Goal: Information Seeking & Learning: Check status

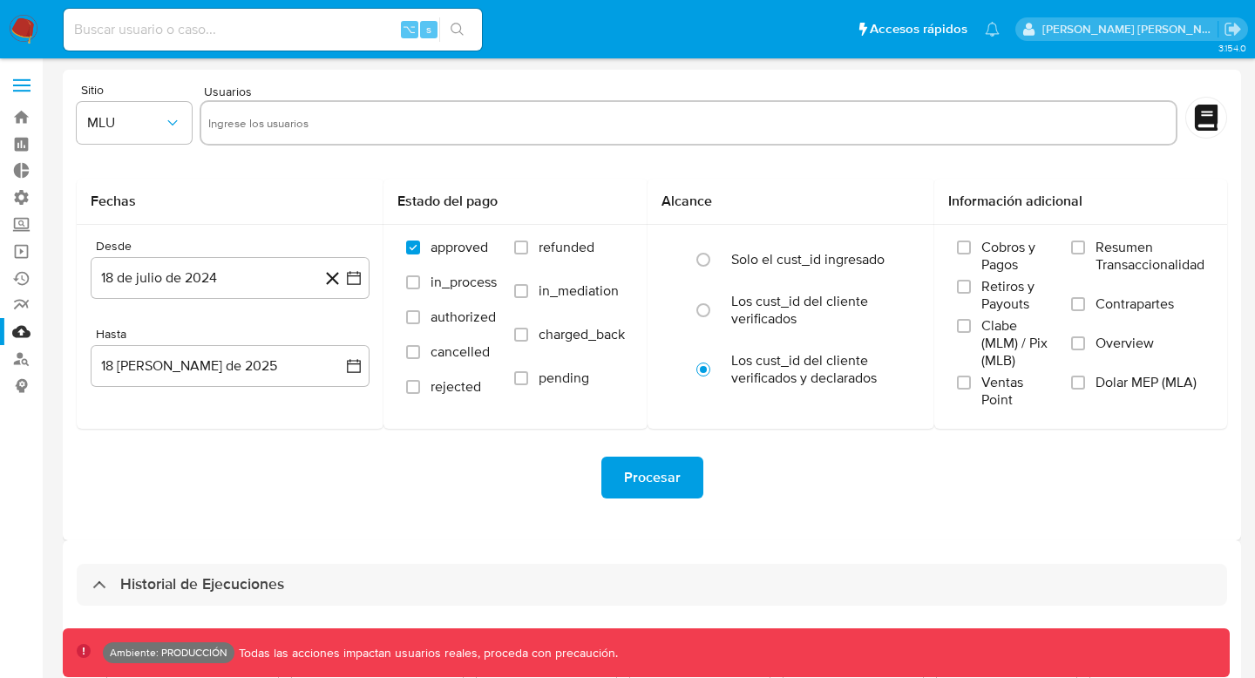
select select "10"
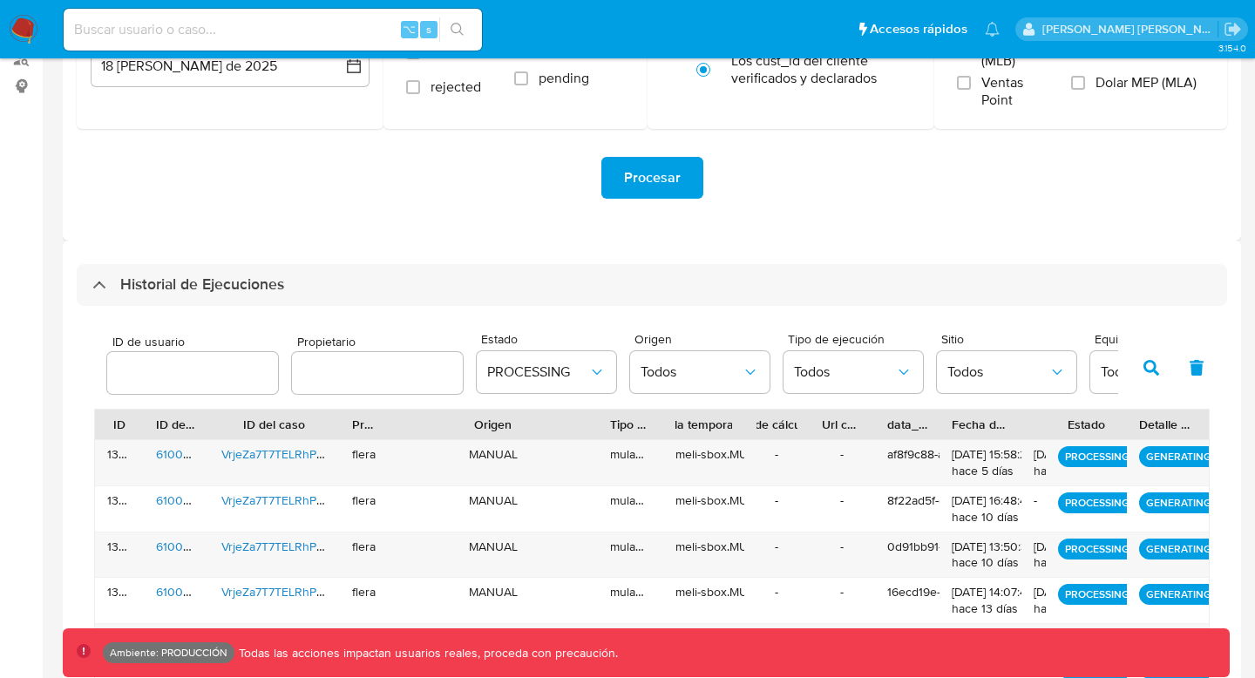
scroll to position [337, 0]
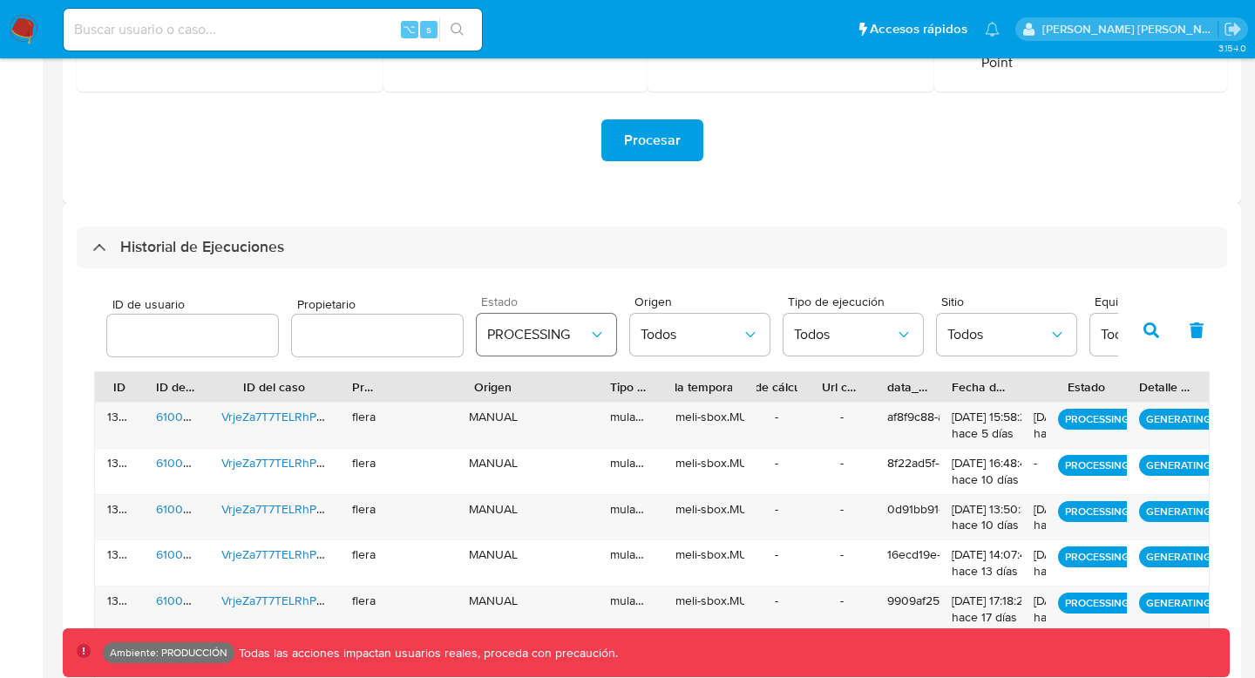
click at [577, 332] on span "PROCESSING" at bounding box center [537, 334] width 101 height 17
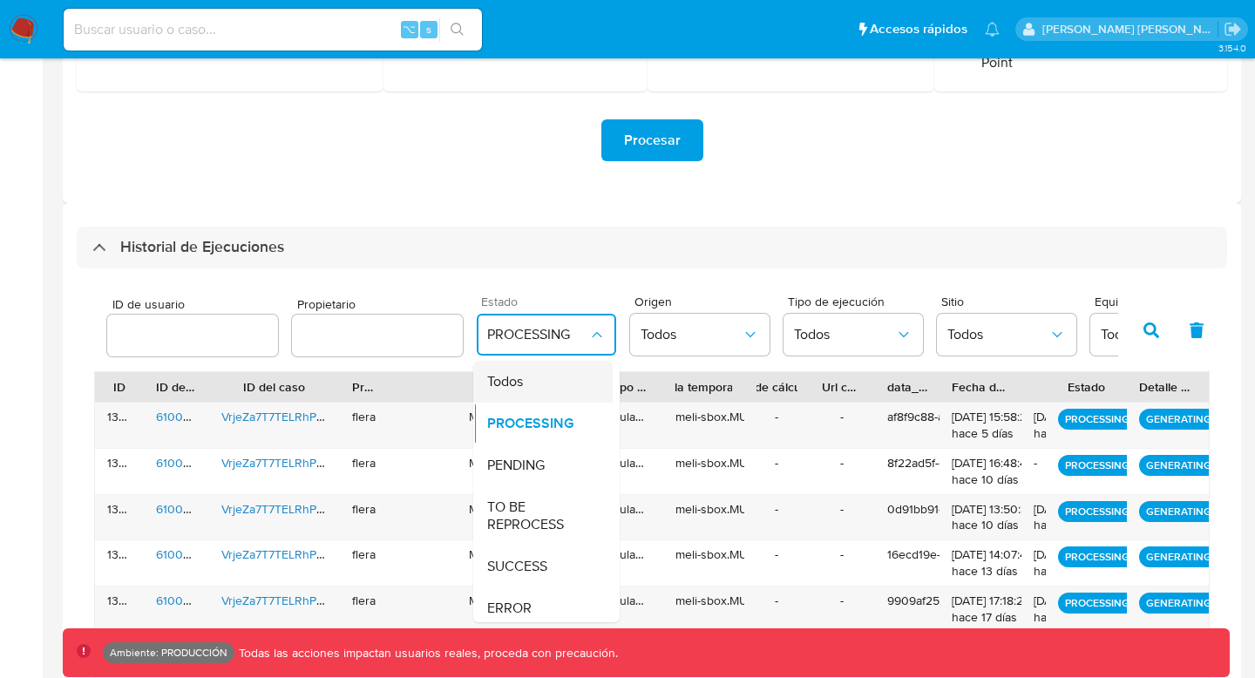
click at [540, 372] on div "Todos" at bounding box center [537, 382] width 101 height 42
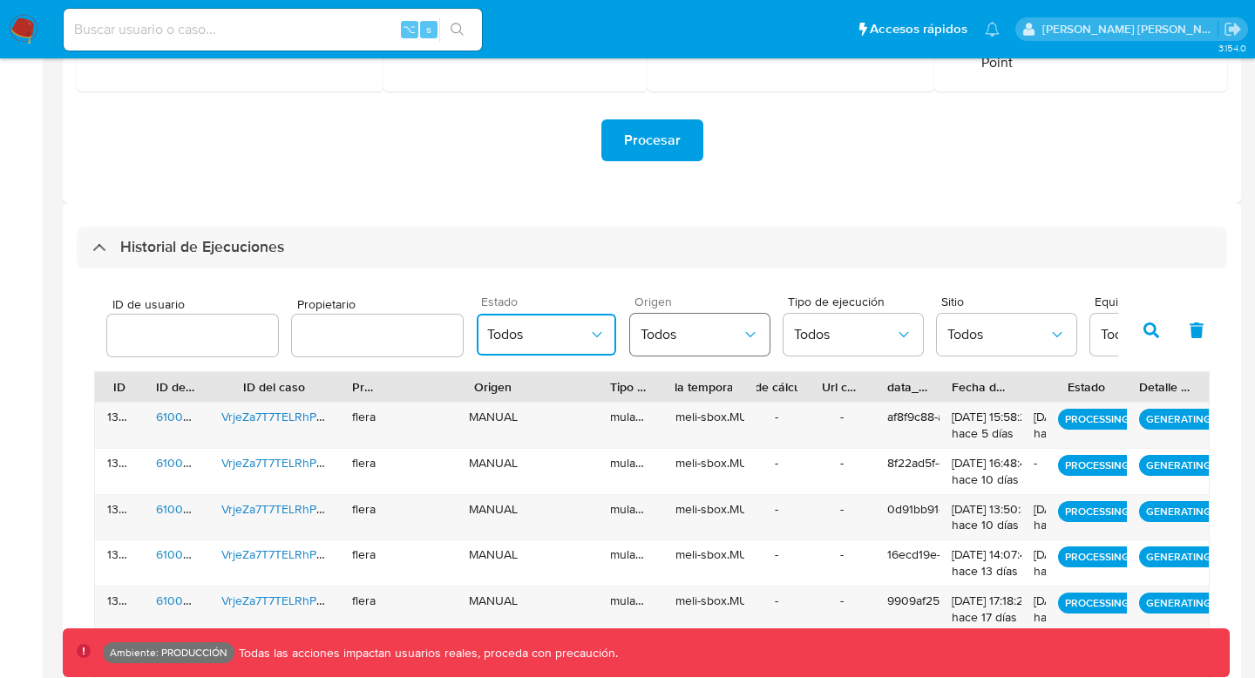
click at [708, 332] on span "Todos" at bounding box center [691, 334] width 101 height 17
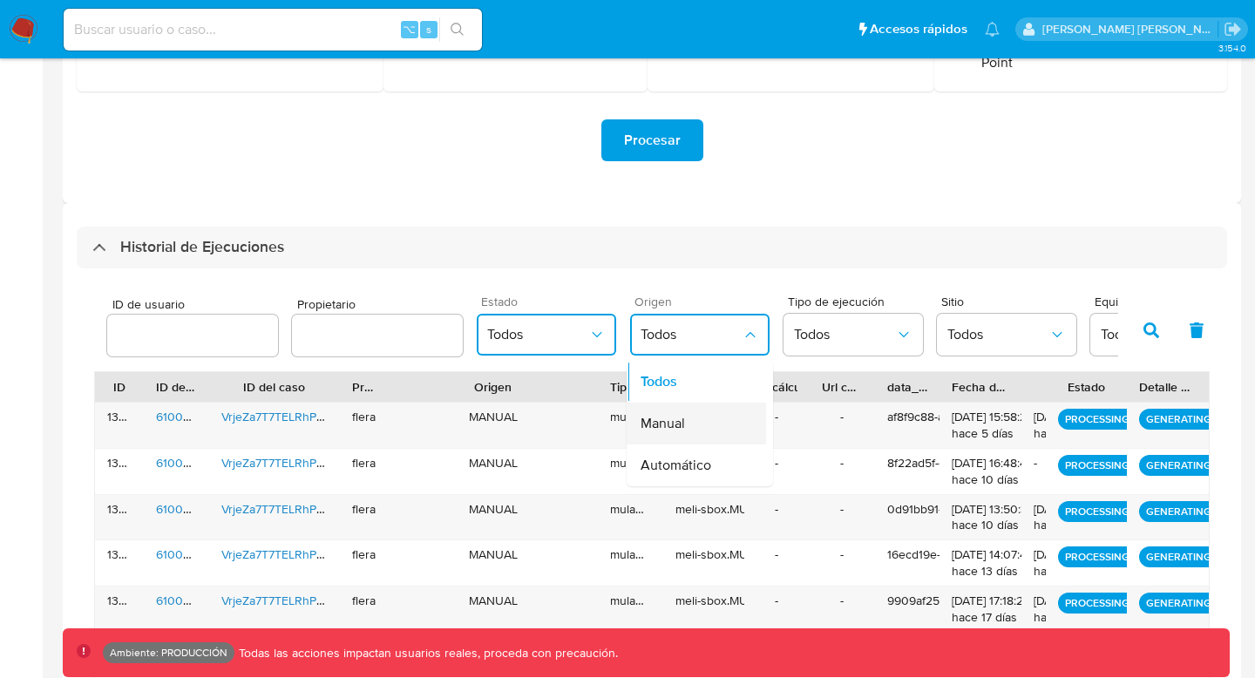
click at [675, 418] on span "Manual" at bounding box center [663, 423] width 44 height 17
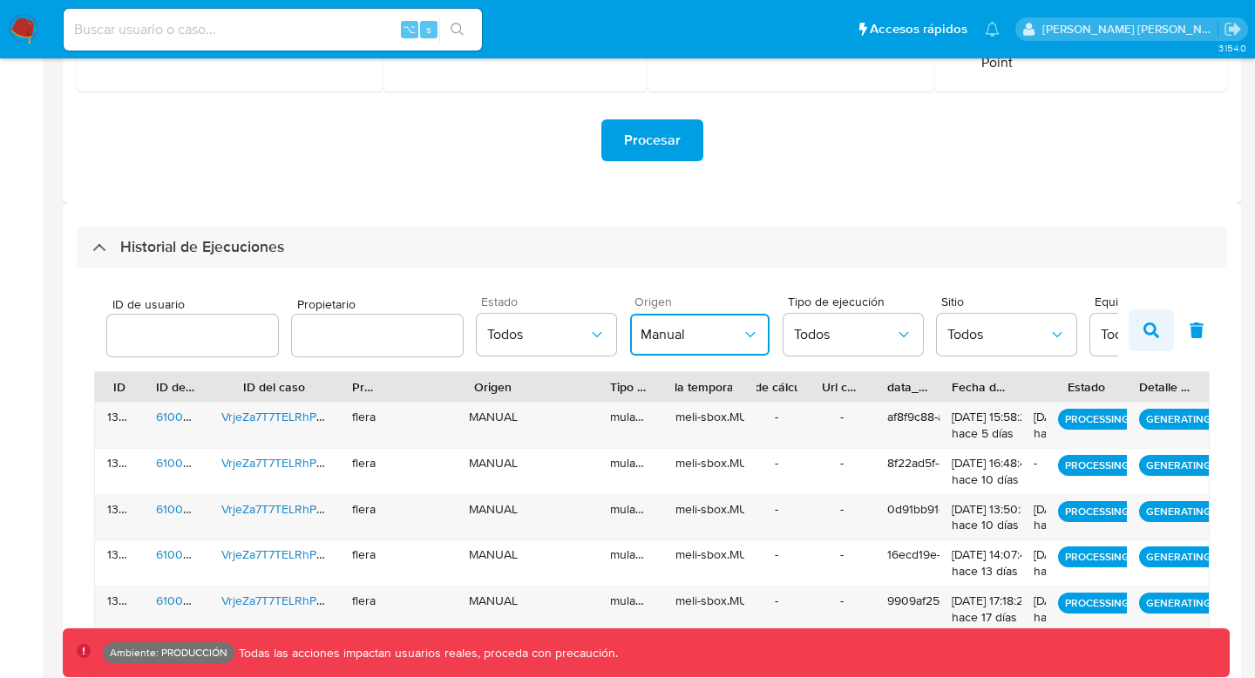
click at [1164, 318] on button "button" at bounding box center [1151, 330] width 45 height 42
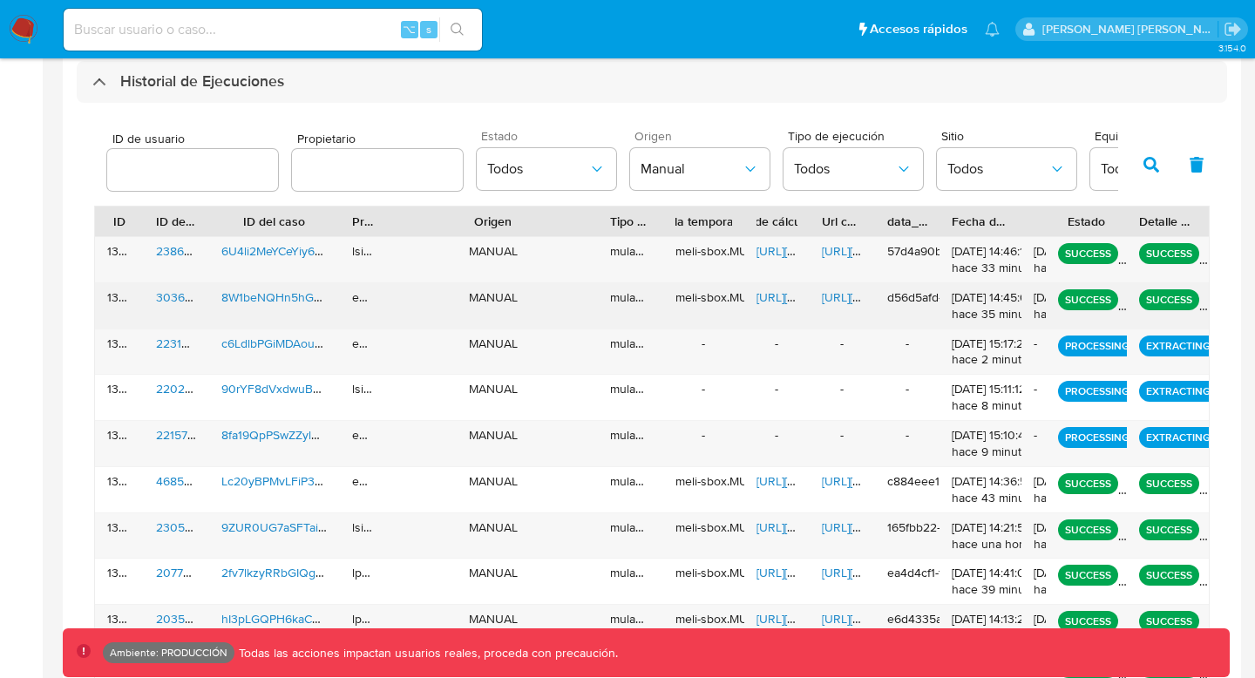
scroll to position [621, 0]
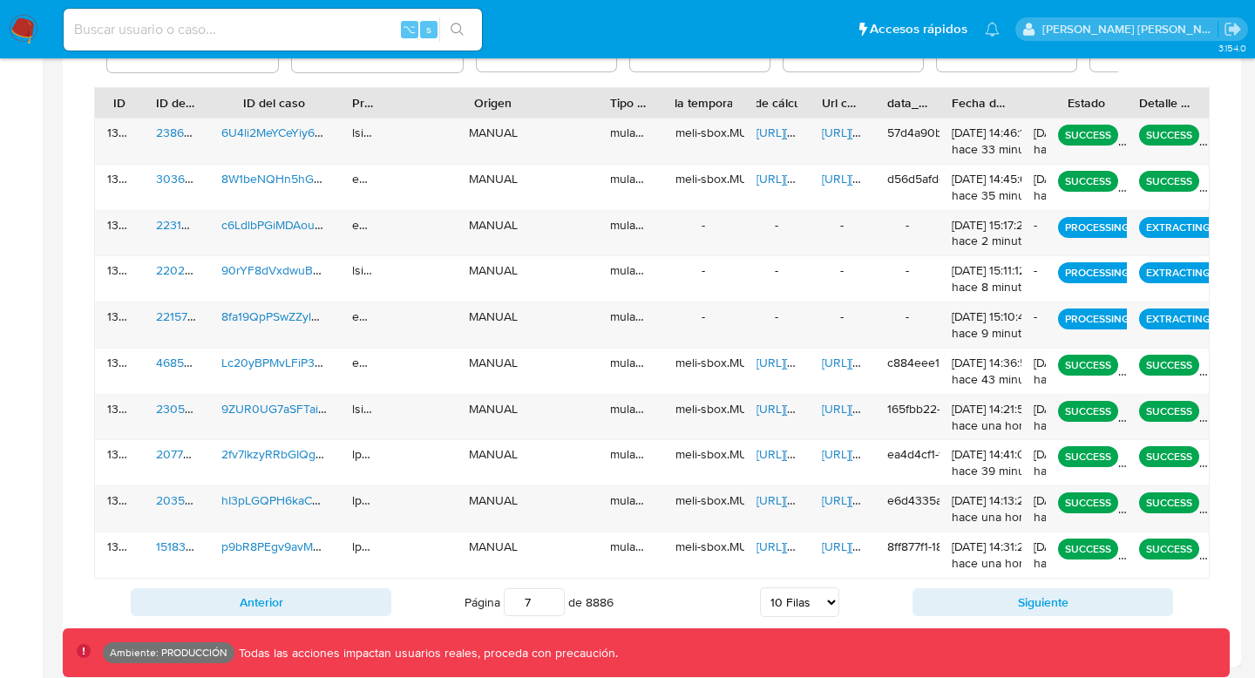
drag, startPoint x: 546, startPoint y: 601, endPoint x: 487, endPoint y: 606, distance: 59.5
click at [491, 605] on span "Página 7 de 8886" at bounding box center [539, 602] width 149 height 28
type input "1"
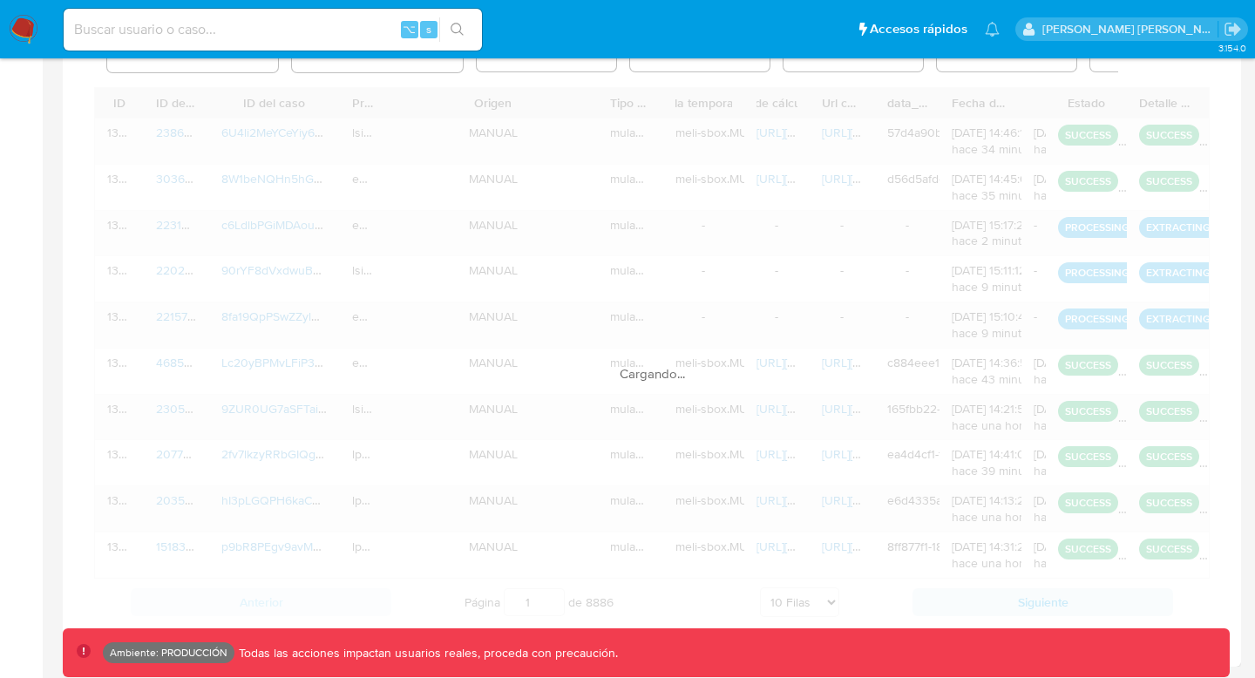
scroll to position [598, 0]
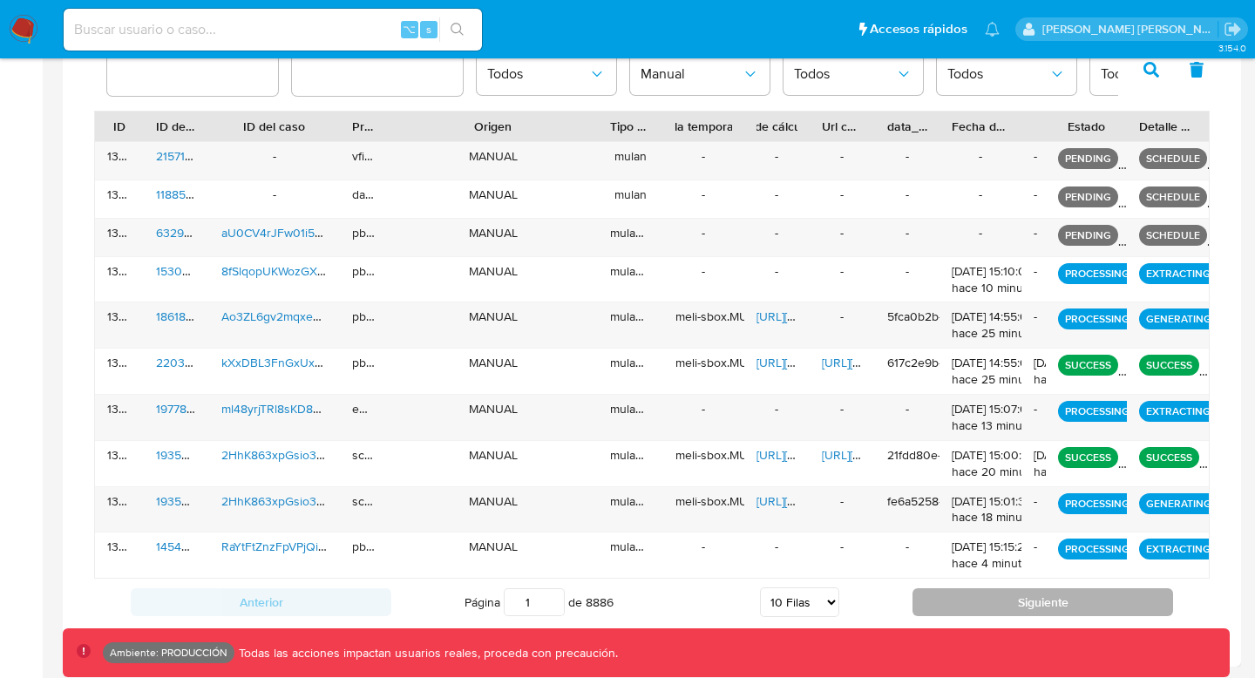
click at [1021, 605] on button "Siguiente" at bounding box center [1043, 602] width 261 height 28
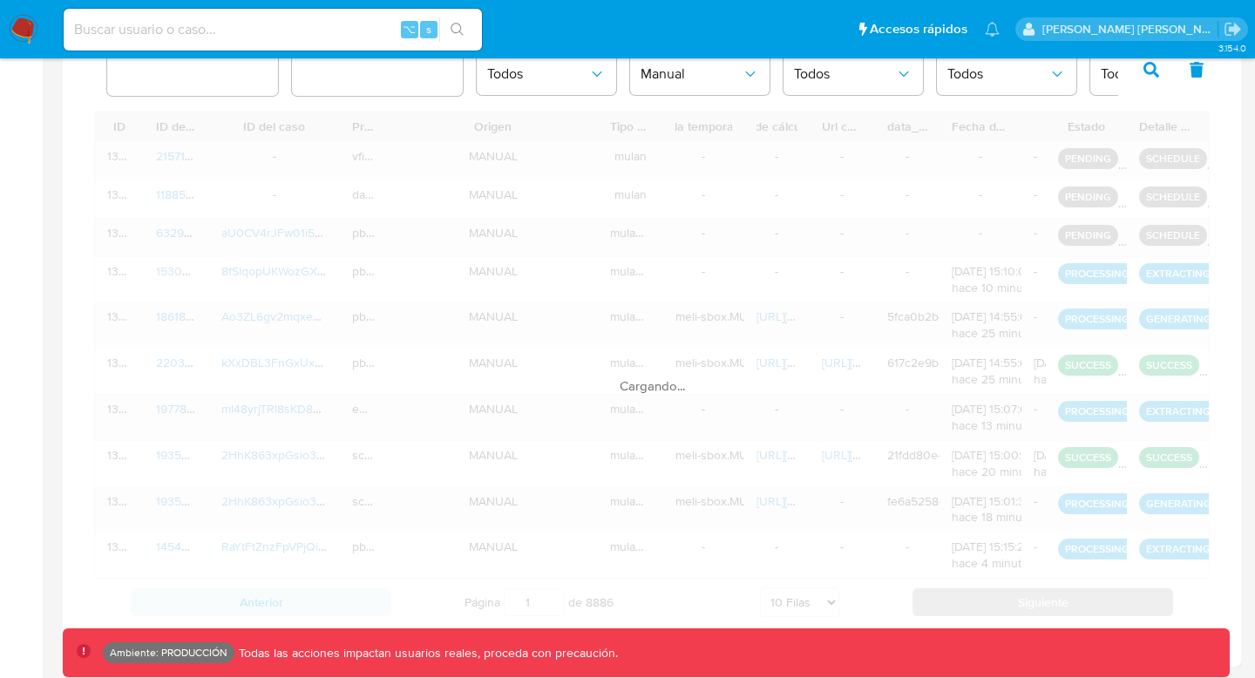
scroll to position [591, 0]
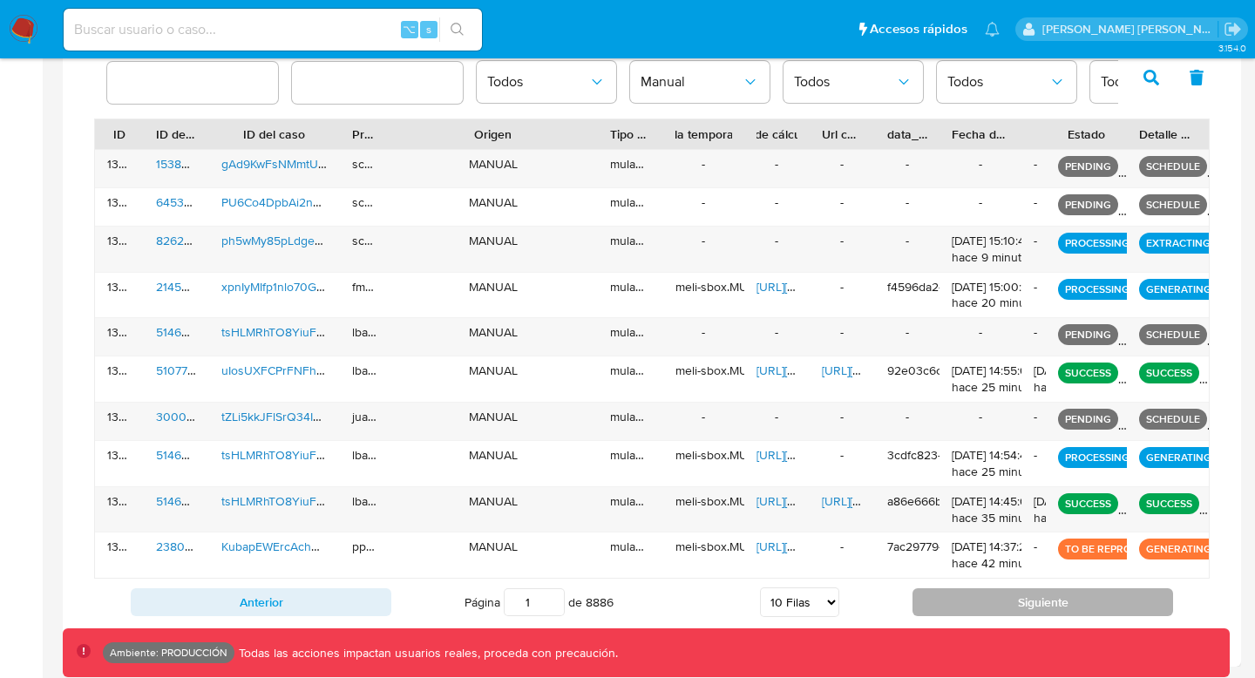
click at [1021, 605] on button "Siguiente" at bounding box center [1043, 602] width 261 height 28
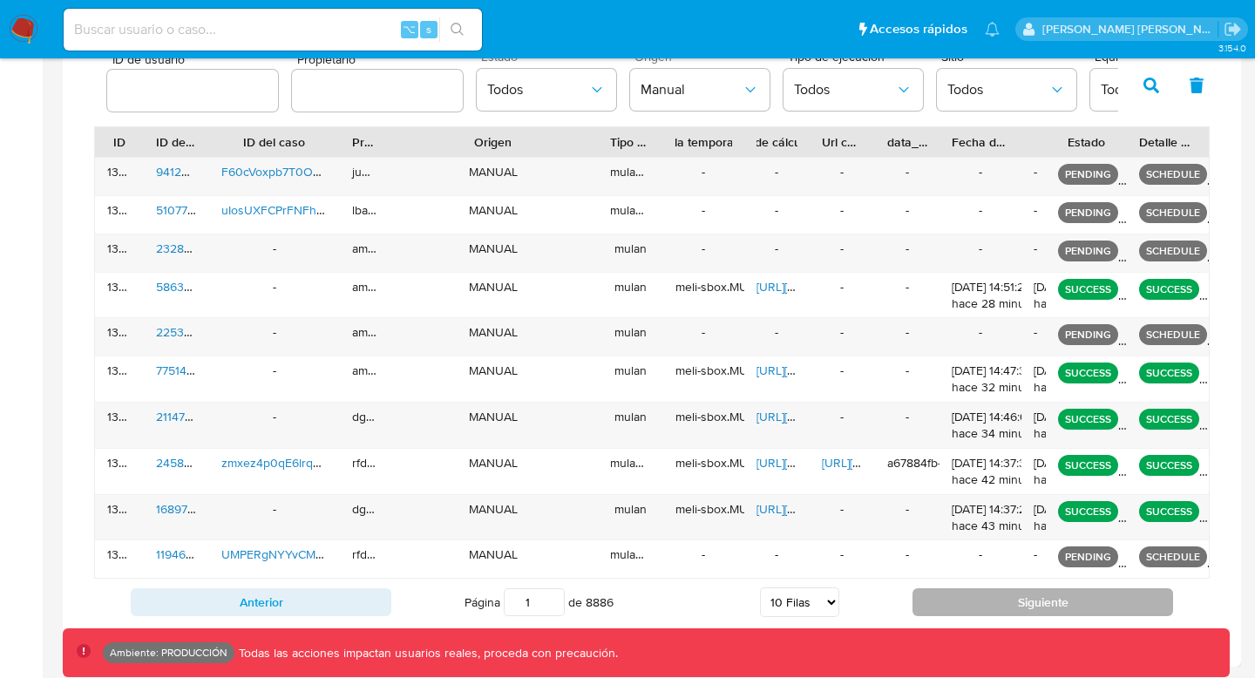
scroll to position [583, 0]
click at [1021, 605] on button "Siguiente" at bounding box center [1043, 602] width 261 height 28
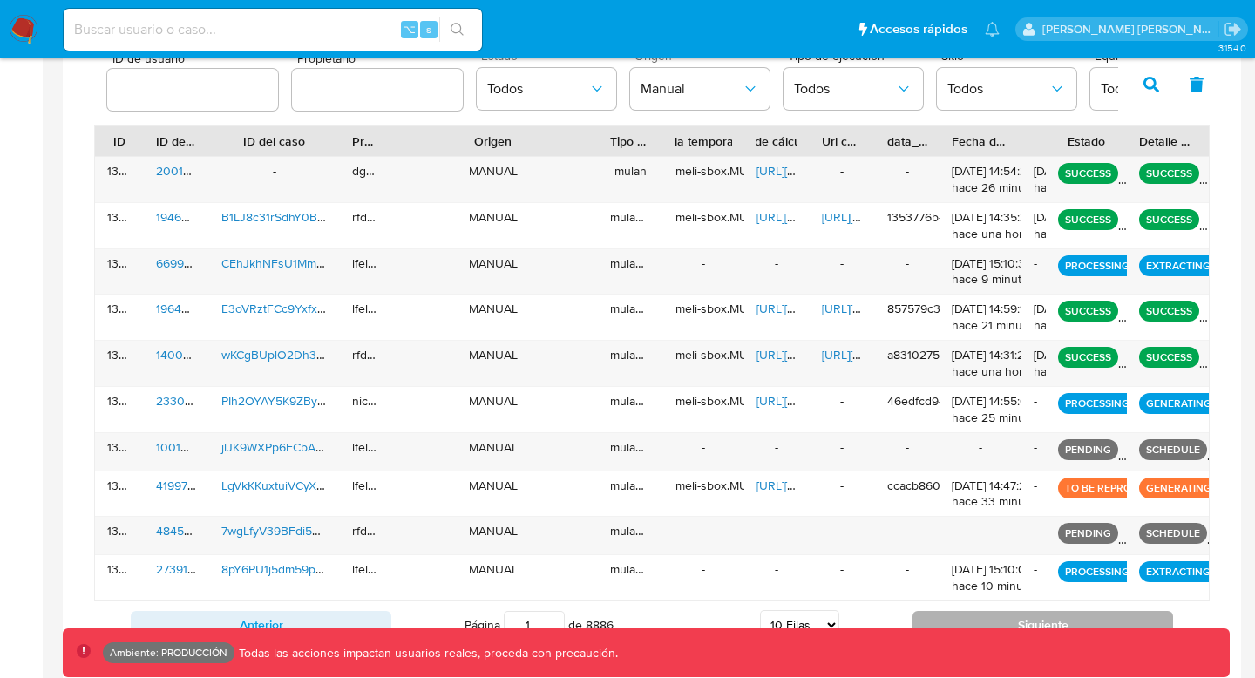
scroll to position [598, 0]
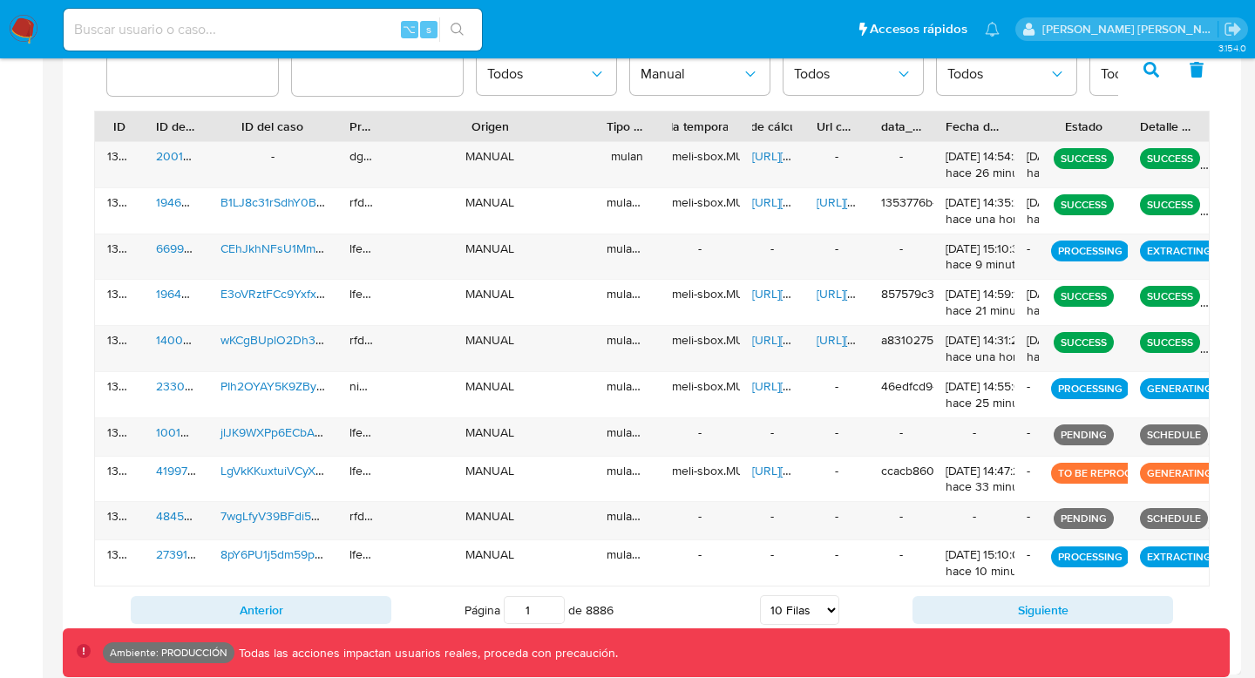
drag, startPoint x: 1125, startPoint y: 124, endPoint x: 1134, endPoint y: 140, distance: 18.7
click at [1134, 140] on div at bounding box center [1127, 127] width 31 height 30
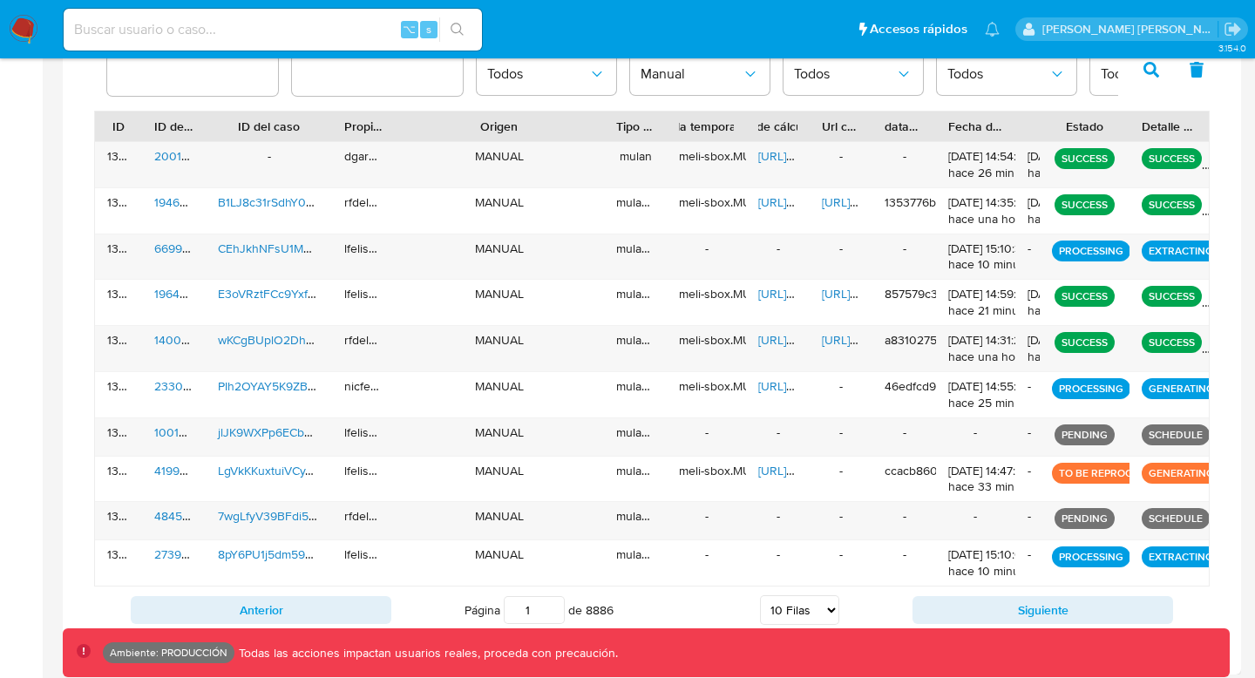
drag, startPoint x: 391, startPoint y: 128, endPoint x: 405, endPoint y: 127, distance: 14.0
click at [405, 127] on div at bounding box center [394, 127] width 31 height 30
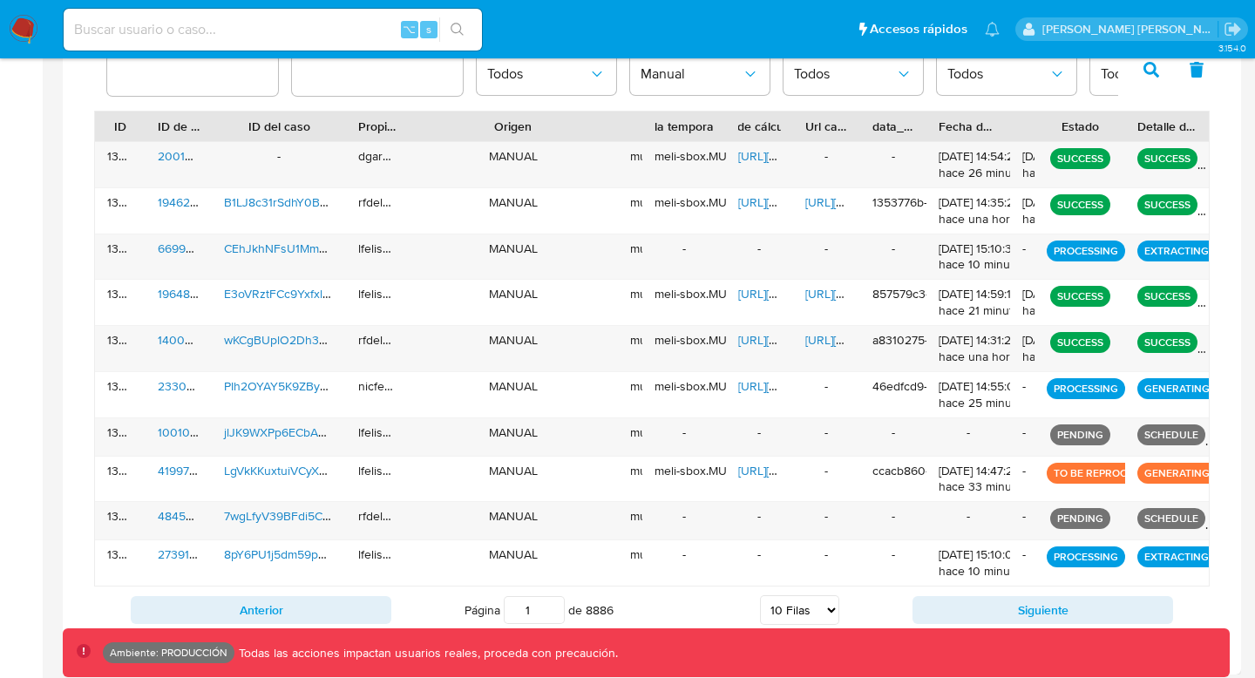
drag, startPoint x: 662, startPoint y: 127, endPoint x: 585, endPoint y: 128, distance: 77.6
click at [543, 129] on div "ID ID de usuario ID del caso Propietario Origen Tipo de ejecución Tabla tempora…" at bounding box center [652, 127] width 1114 height 30
click at [603, 128] on div at bounding box center [617, 127] width 31 height 30
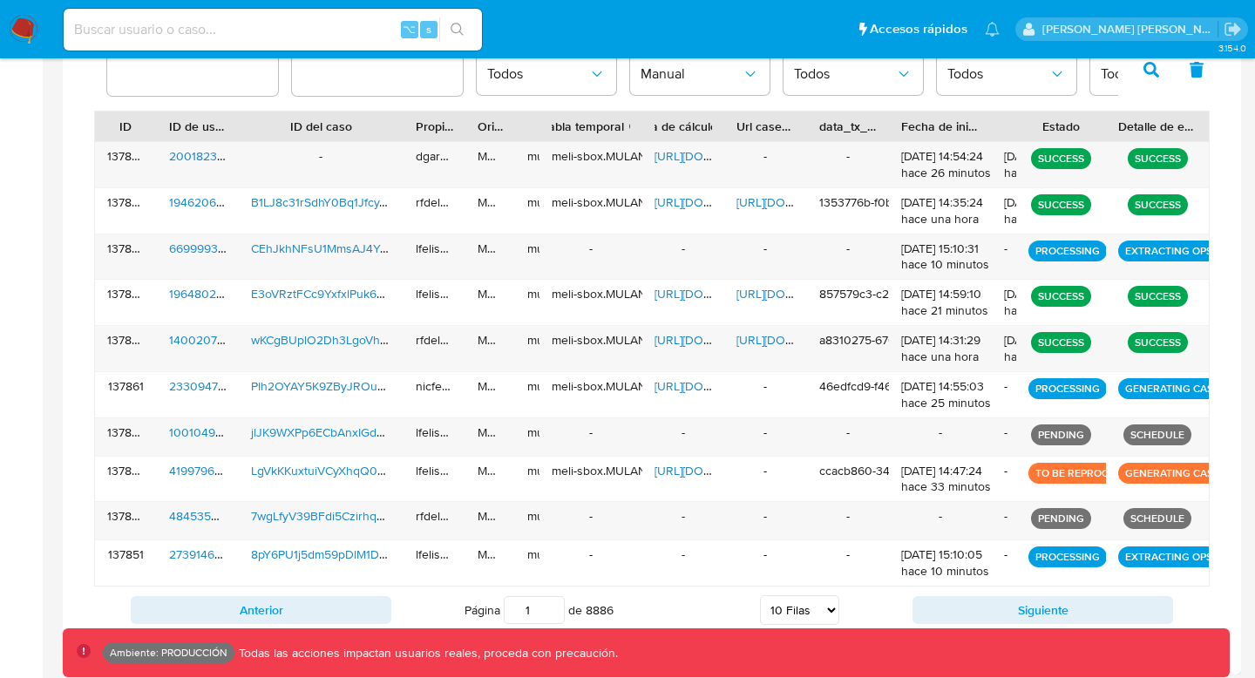
drag, startPoint x: 603, startPoint y: 128, endPoint x: 444, endPoint y: 129, distance: 159.5
click at [444, 129] on div "ID ID de usuario ID del caso Propietario Origen Tipo de ejecución Tabla tempora…" at bounding box center [652, 127] width 1114 height 30
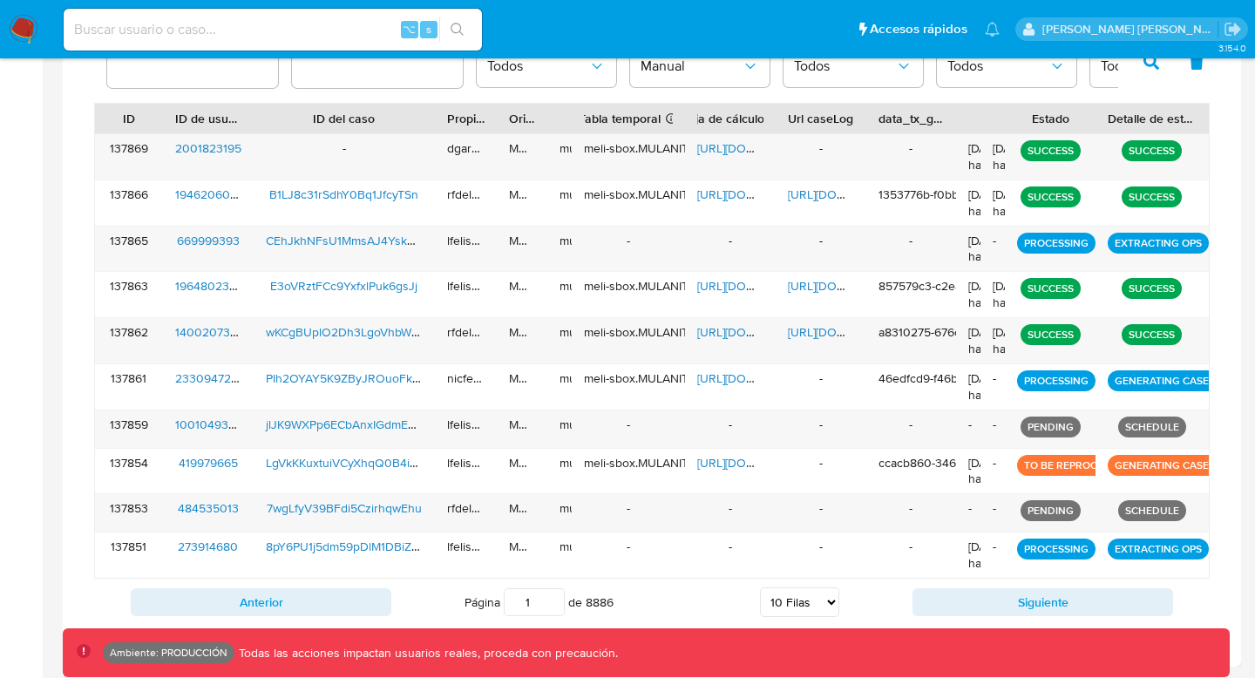
drag, startPoint x: 997, startPoint y: 106, endPoint x: 877, endPoint y: 119, distance: 120.9
click at [877, 119] on div "ID ID de usuario ID del caso Propietario Origen Tipo de ejecución Tabla tempora…" at bounding box center [652, 119] width 1114 height 30
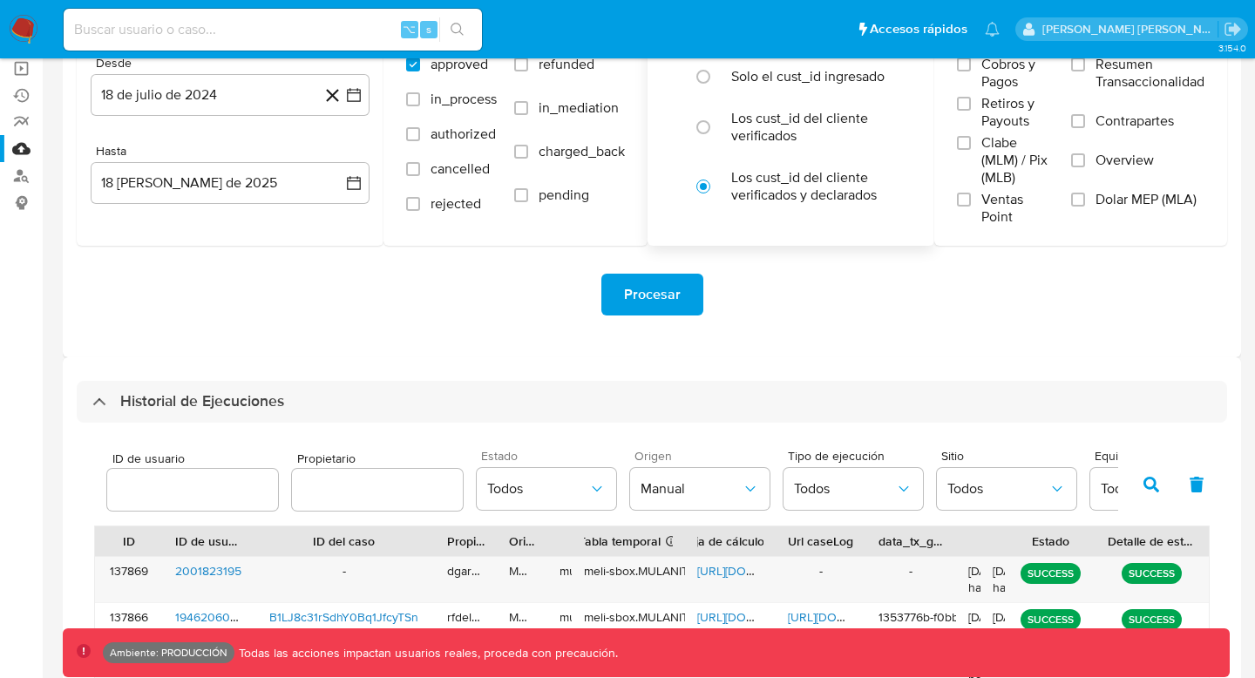
scroll to position [381, 0]
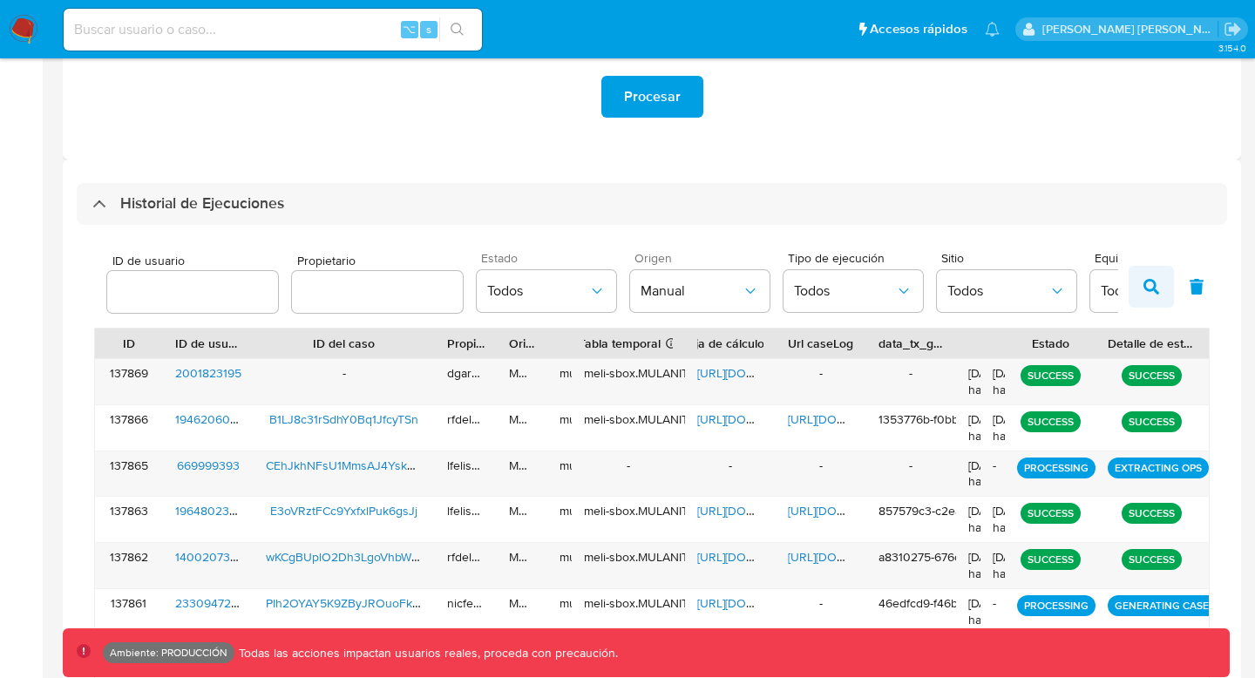
click at [1157, 278] on button "button" at bounding box center [1151, 287] width 45 height 42
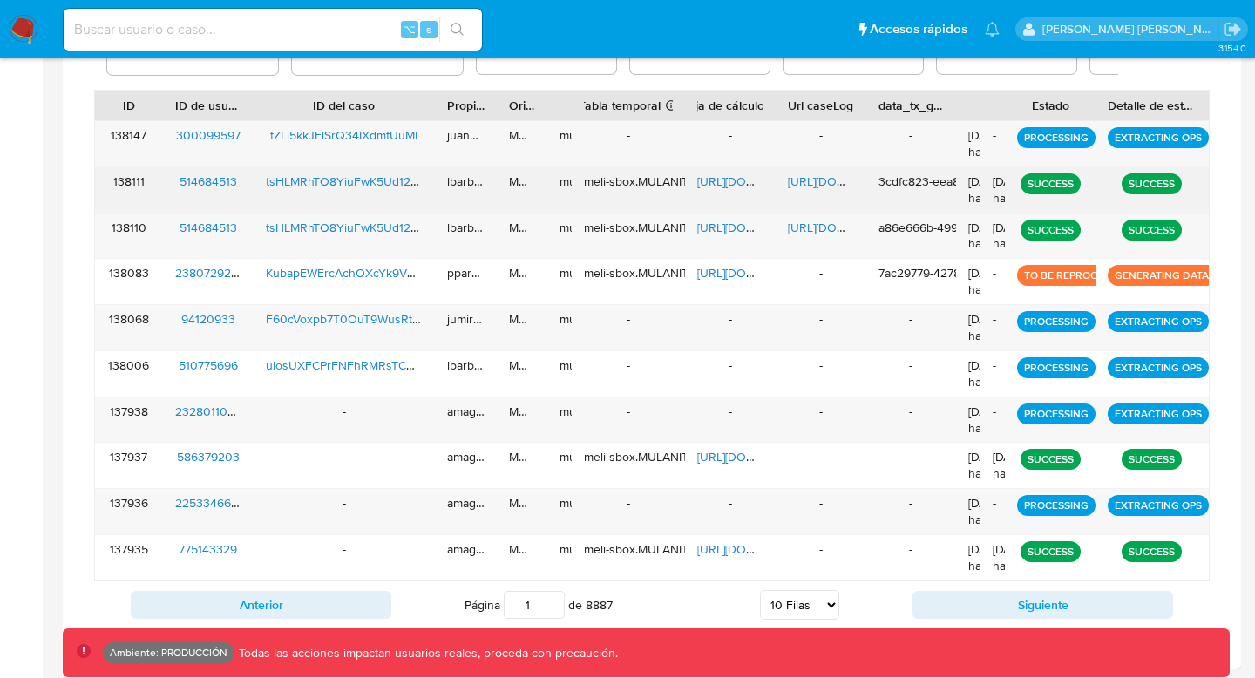
scroll to position [621, 0]
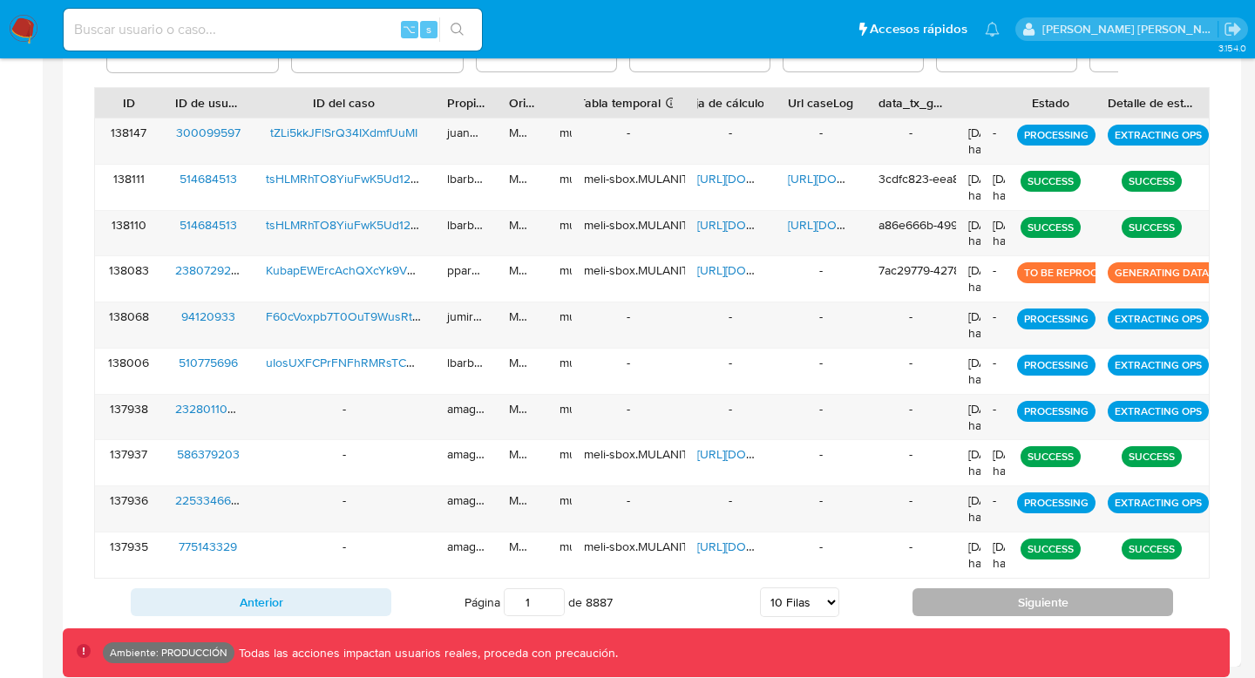
click at [1054, 610] on button "Siguiente" at bounding box center [1043, 602] width 261 height 28
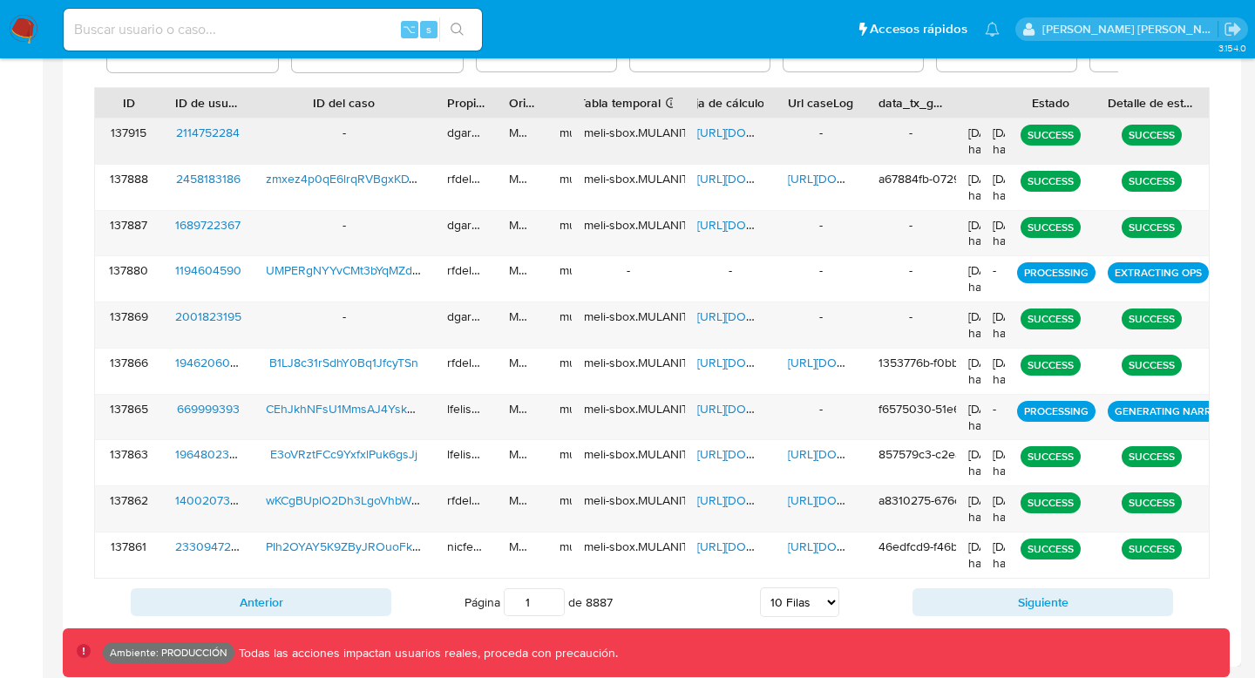
click at [983, 119] on div "18/08/2025 15:01:29 hace 27 minutos" at bounding box center [993, 141] width 24 height 45
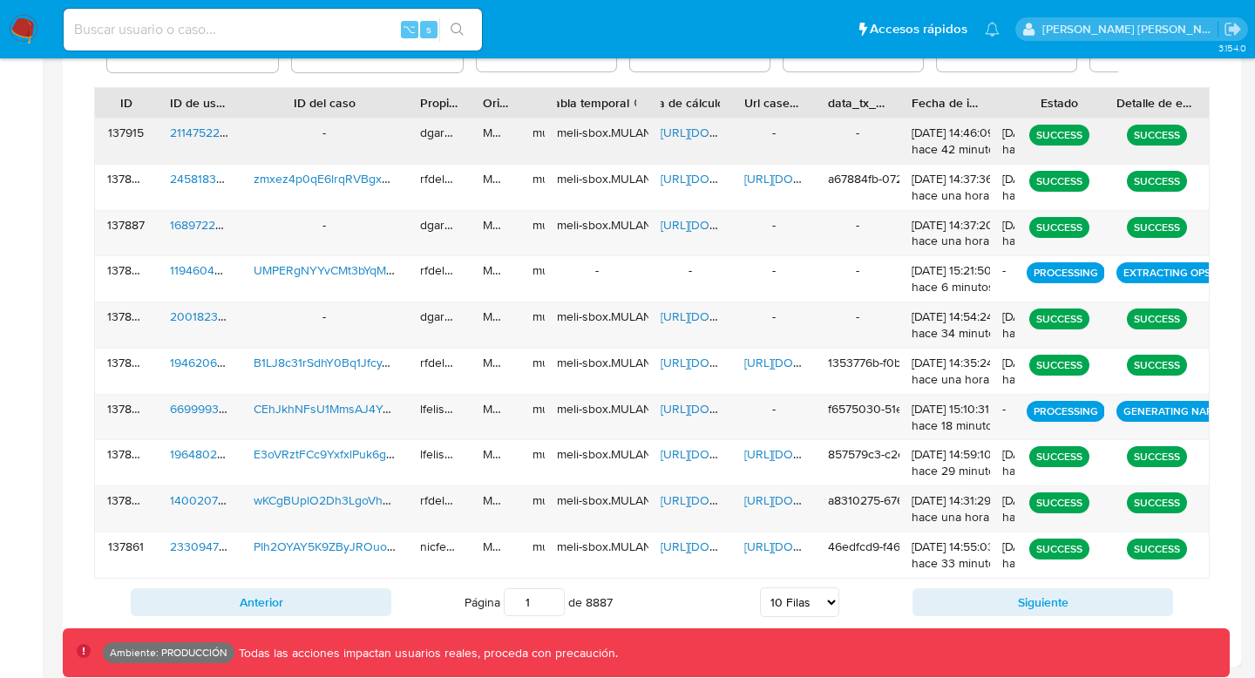
drag, startPoint x: 987, startPoint y: 114, endPoint x: 1056, endPoint y: 129, distance: 71.3
click at [1056, 129] on div "ID ID de usuario ID del caso Propietario Origen Tipo de ejecución Tabla tempora…" at bounding box center [652, 333] width 1116 height 492
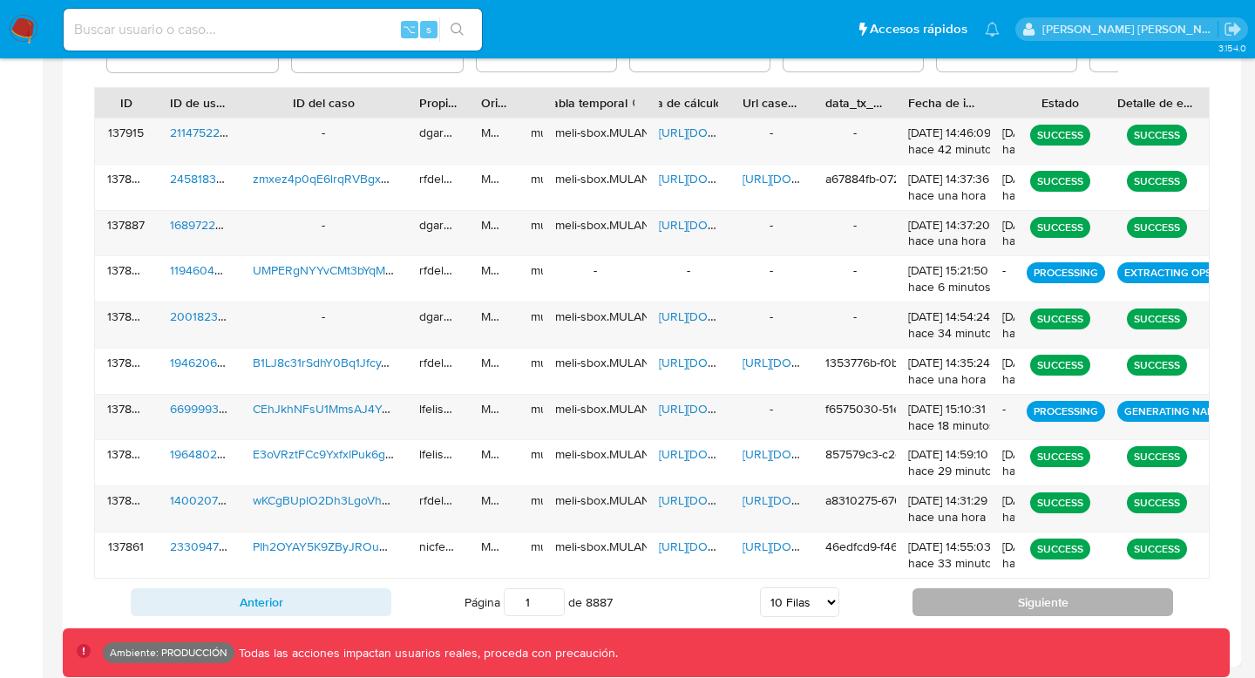
click at [1026, 604] on button "Siguiente" at bounding box center [1043, 602] width 261 height 28
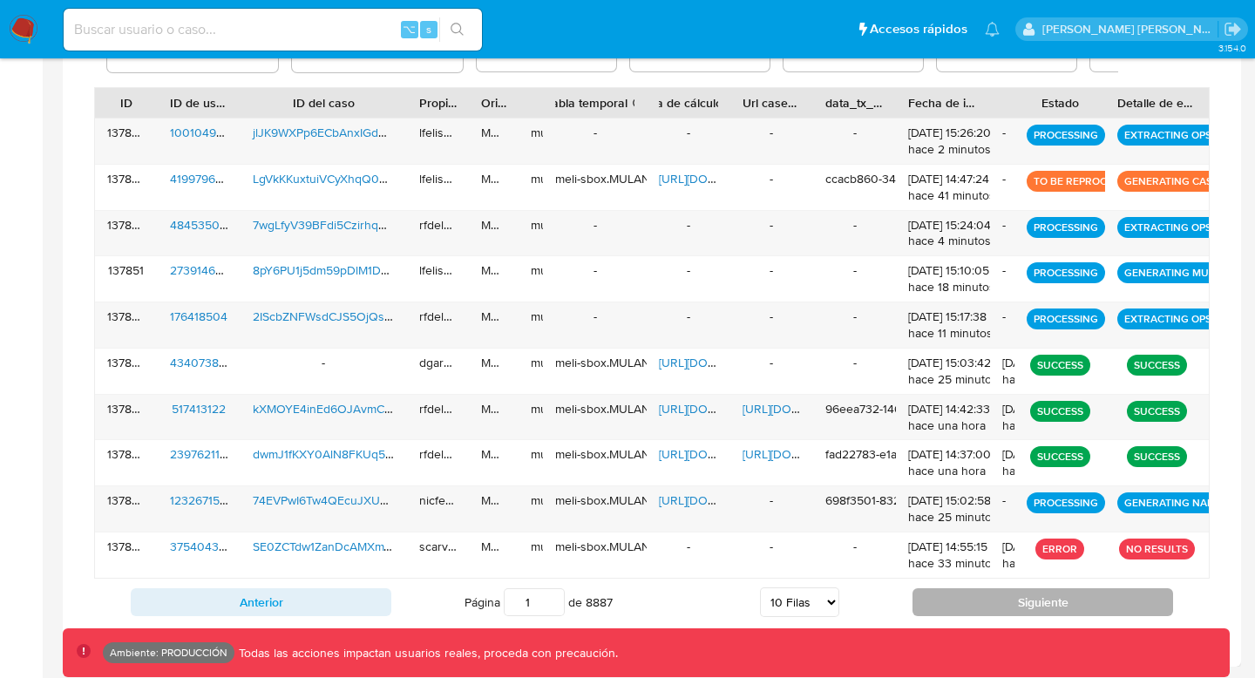
click at [1026, 604] on button "Siguiente" at bounding box center [1043, 602] width 261 height 28
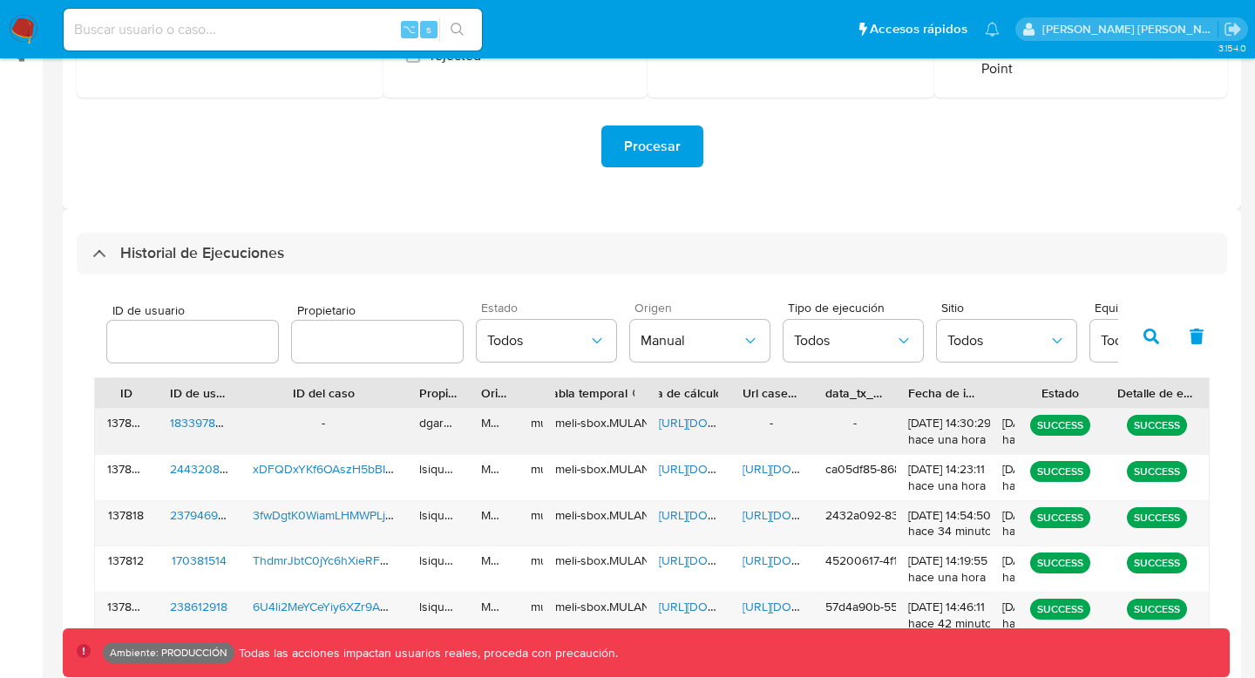
scroll to position [324, 0]
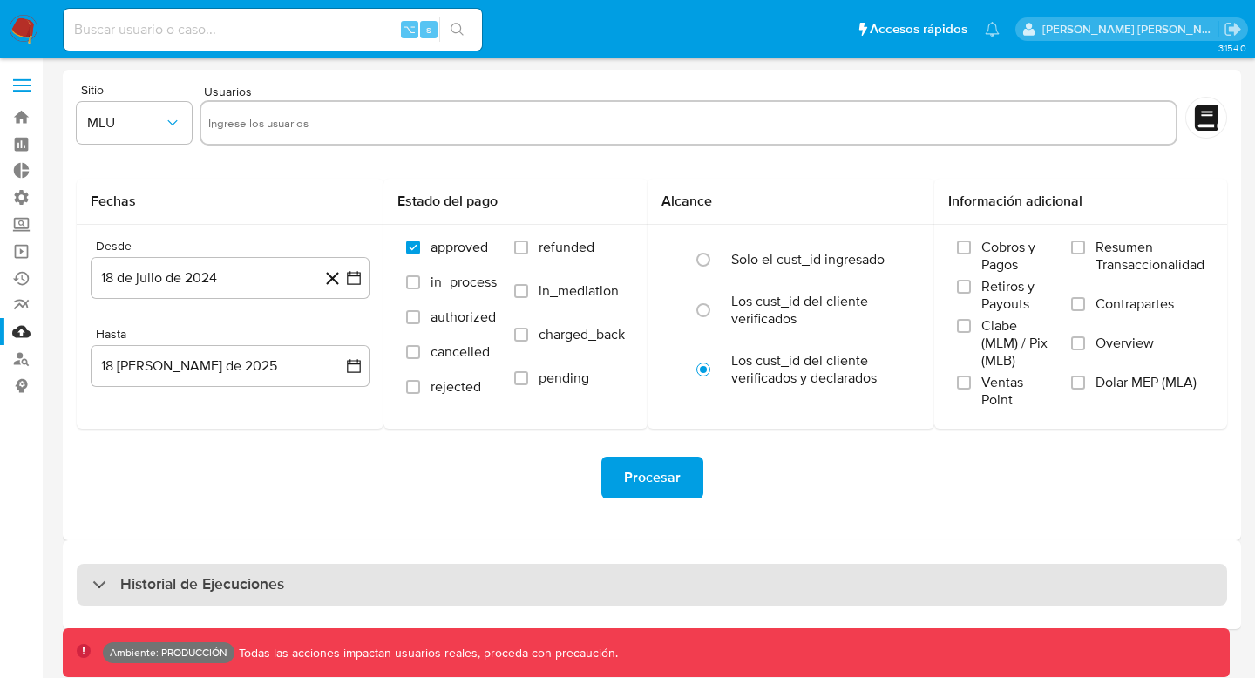
click at [381, 552] on div "Historial de Ejecuciones" at bounding box center [652, 585] width 1150 height 42
select select "10"
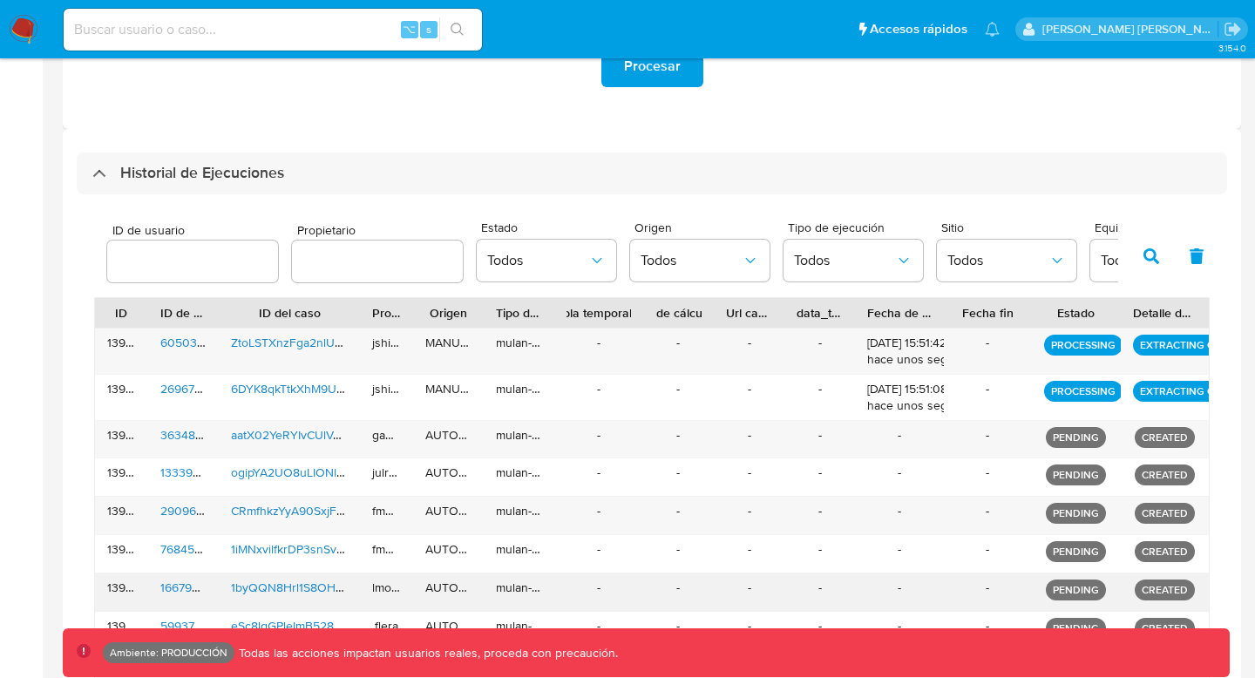
scroll to position [410, 0]
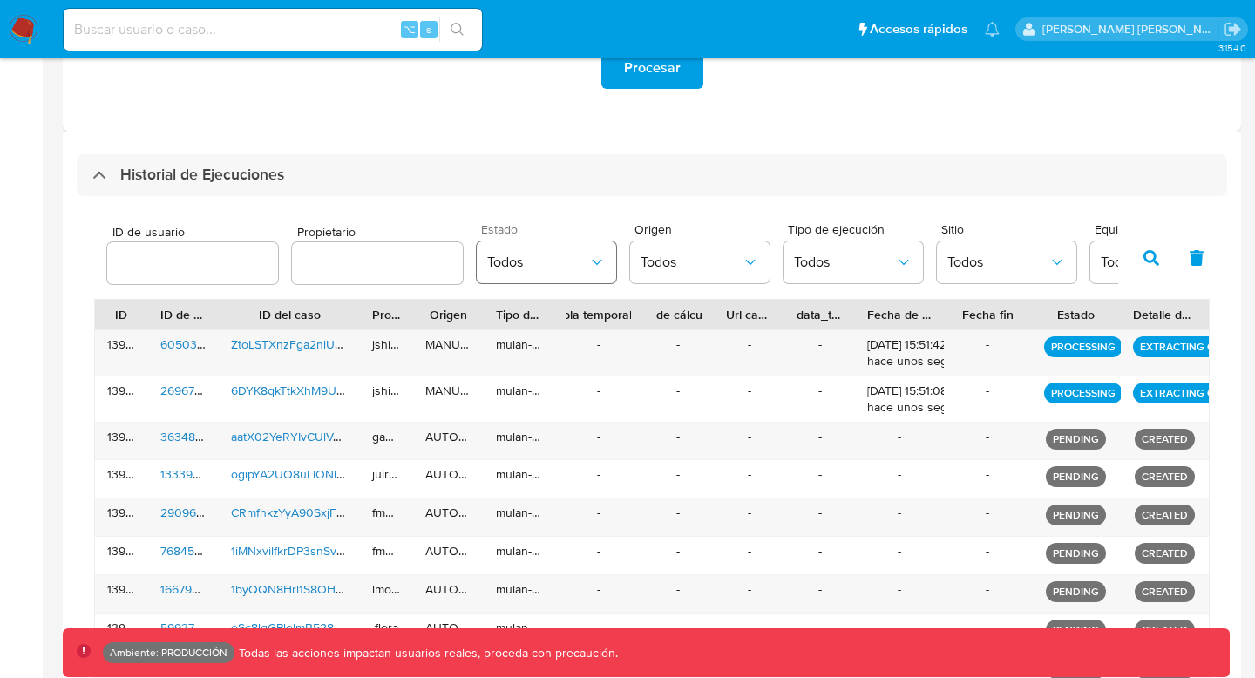
click at [559, 268] on span "Todos" at bounding box center [537, 262] width 101 height 17
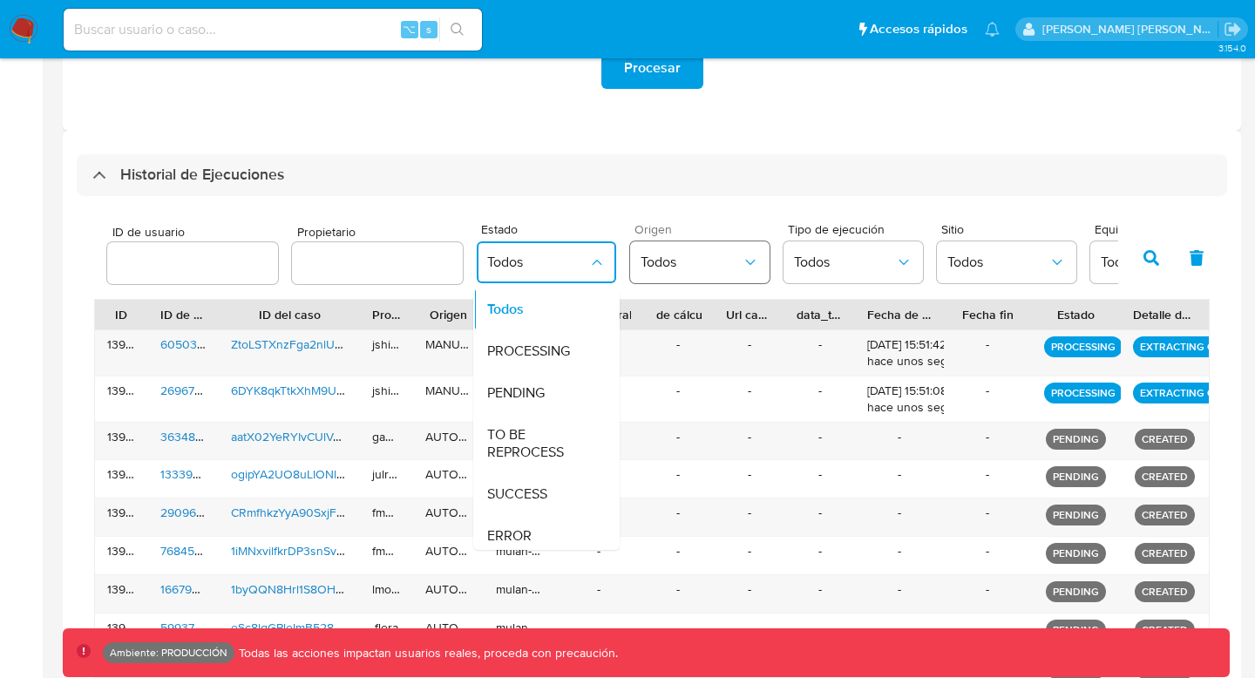
click at [719, 259] on span "Todos" at bounding box center [691, 262] width 101 height 17
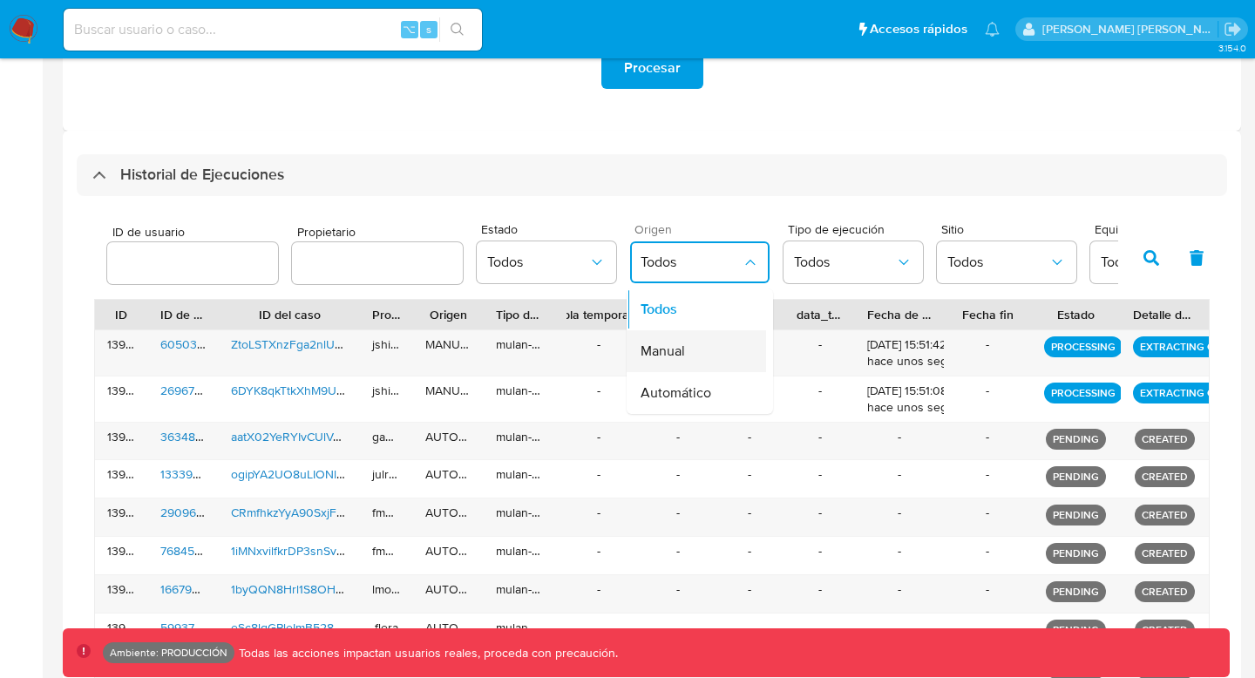
click at [675, 357] on span "Manual" at bounding box center [663, 351] width 44 height 17
click at [1045, 267] on button "button" at bounding box center [1151, 258] width 45 height 42
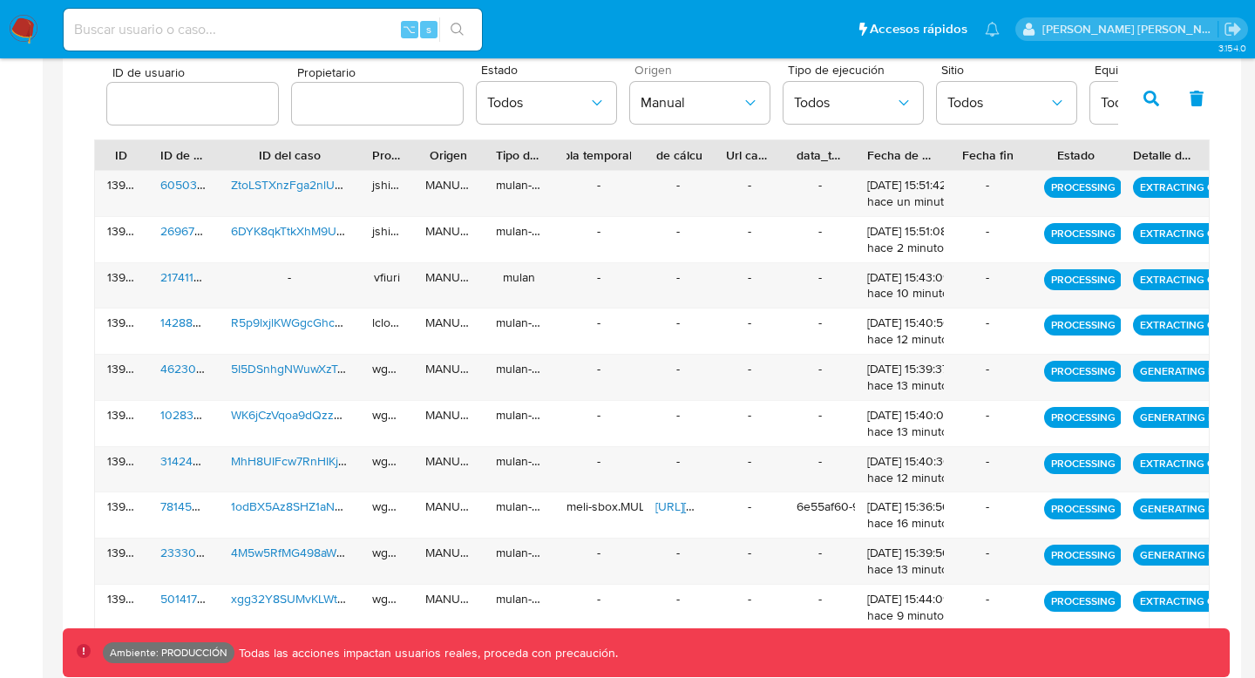
scroll to position [621, 0]
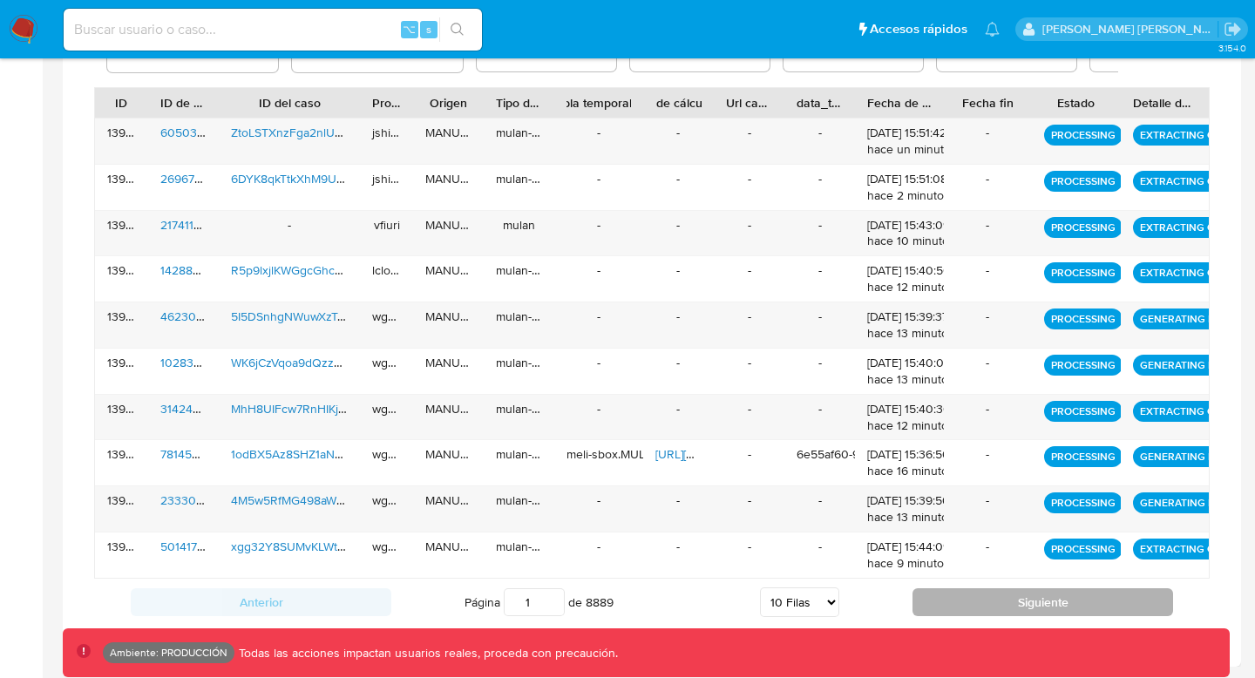
click at [966, 552] on button "Siguiente" at bounding box center [1043, 602] width 261 height 28
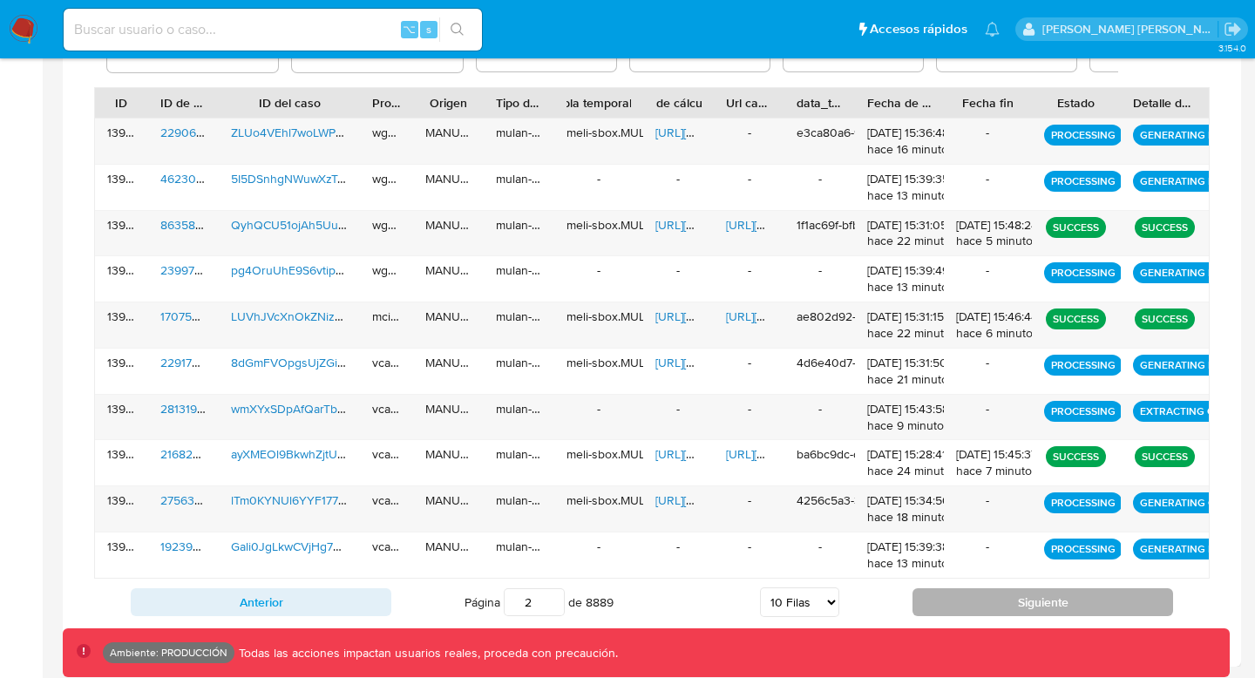
click at [963, 552] on button "Siguiente" at bounding box center [1043, 602] width 261 height 28
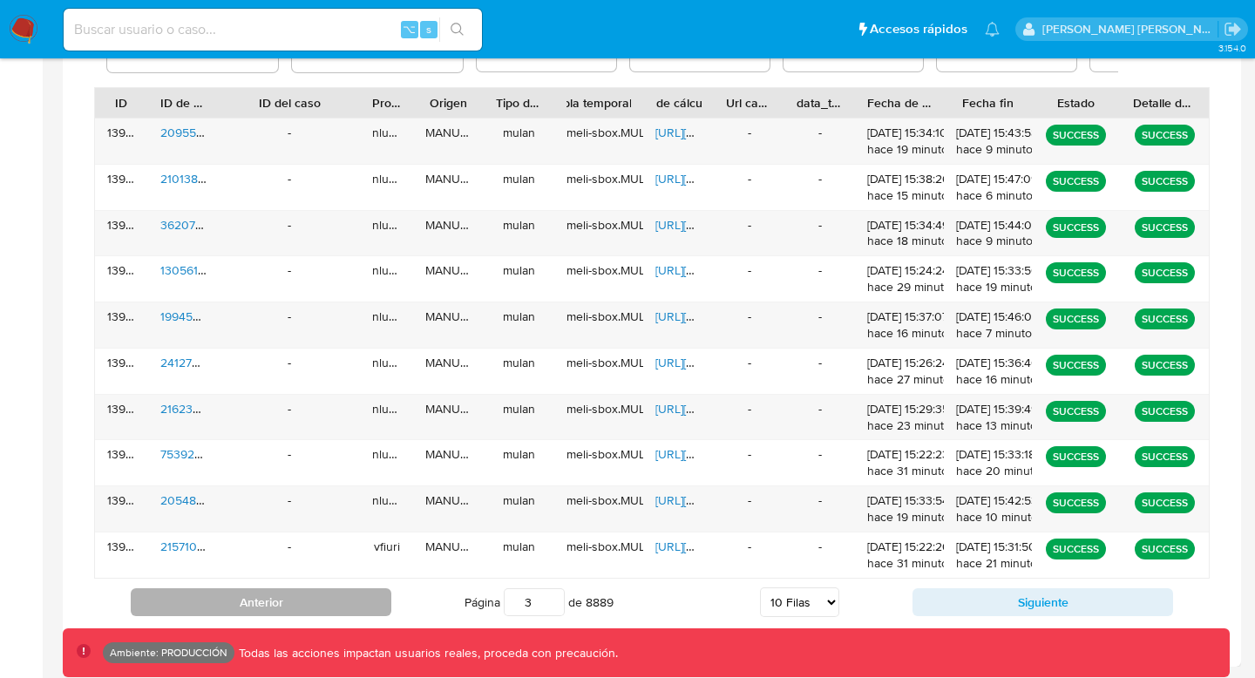
click at [325, 552] on button "Anterior" at bounding box center [261, 602] width 261 height 28
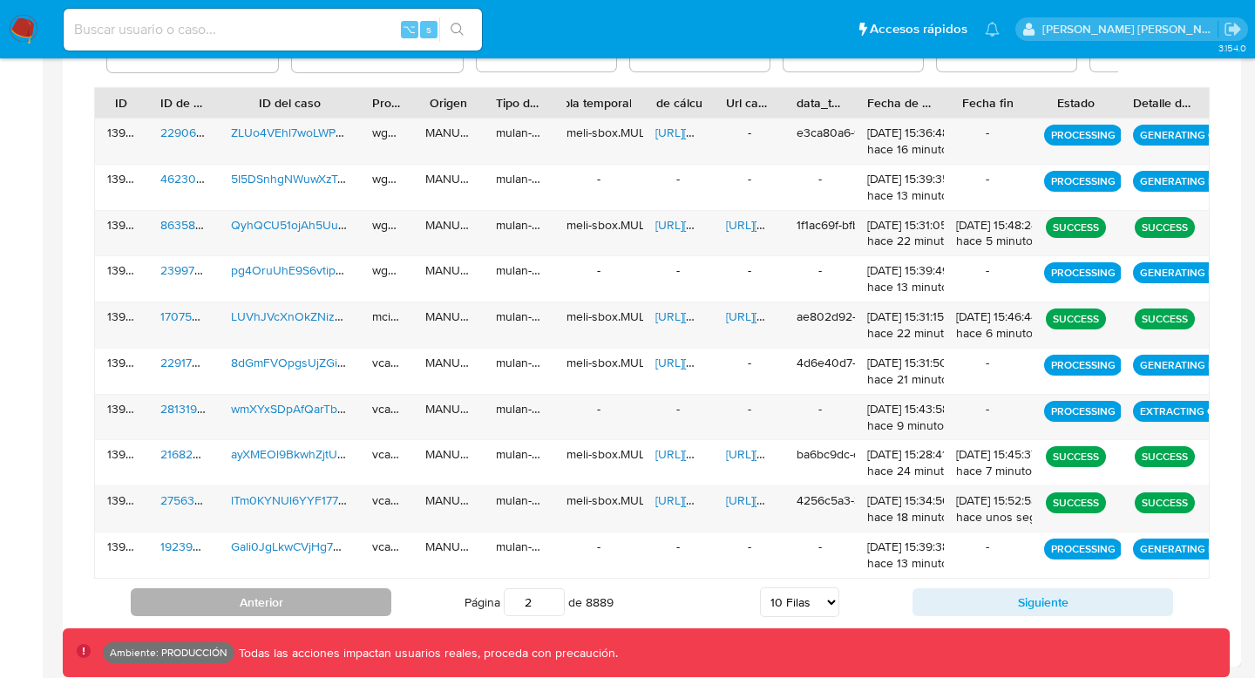
click at [312, 552] on button "Anterior" at bounding box center [261, 602] width 261 height 28
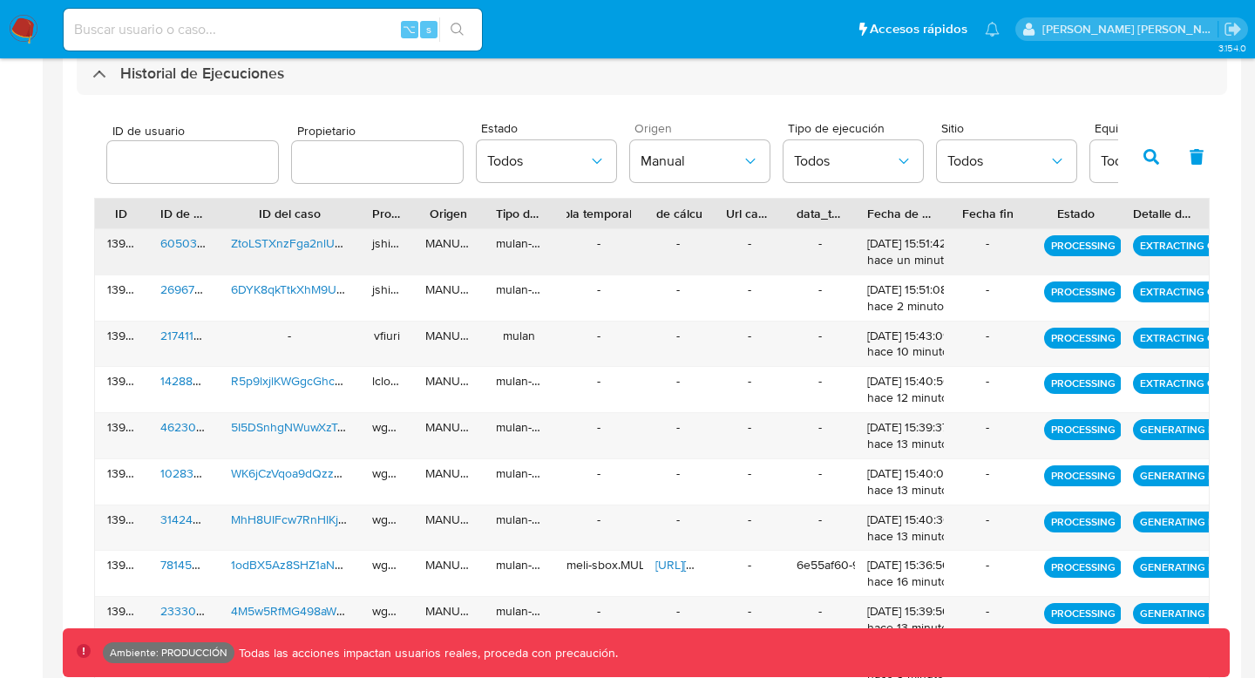
scroll to position [502, 0]
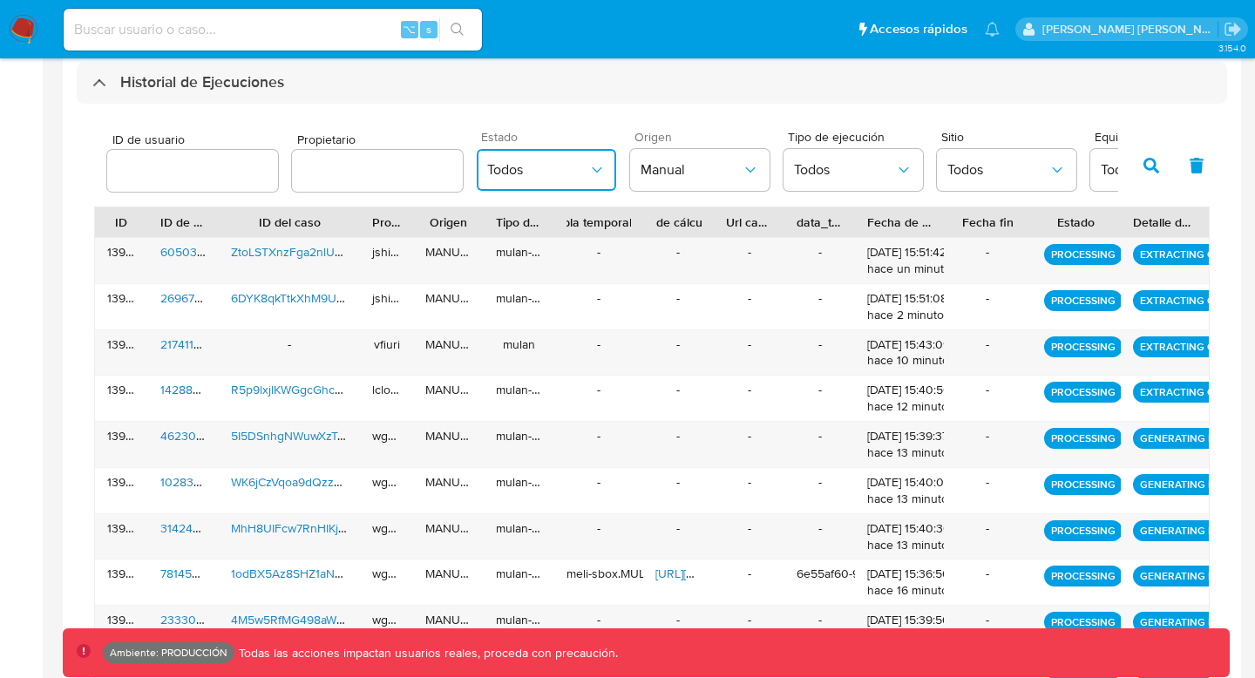
click at [575, 176] on span "Todos" at bounding box center [537, 169] width 101 height 17
click at [560, 250] on span "PROCESSING" at bounding box center [528, 258] width 83 height 17
click at [1045, 171] on icon "button" at bounding box center [1152, 166] width 16 height 16
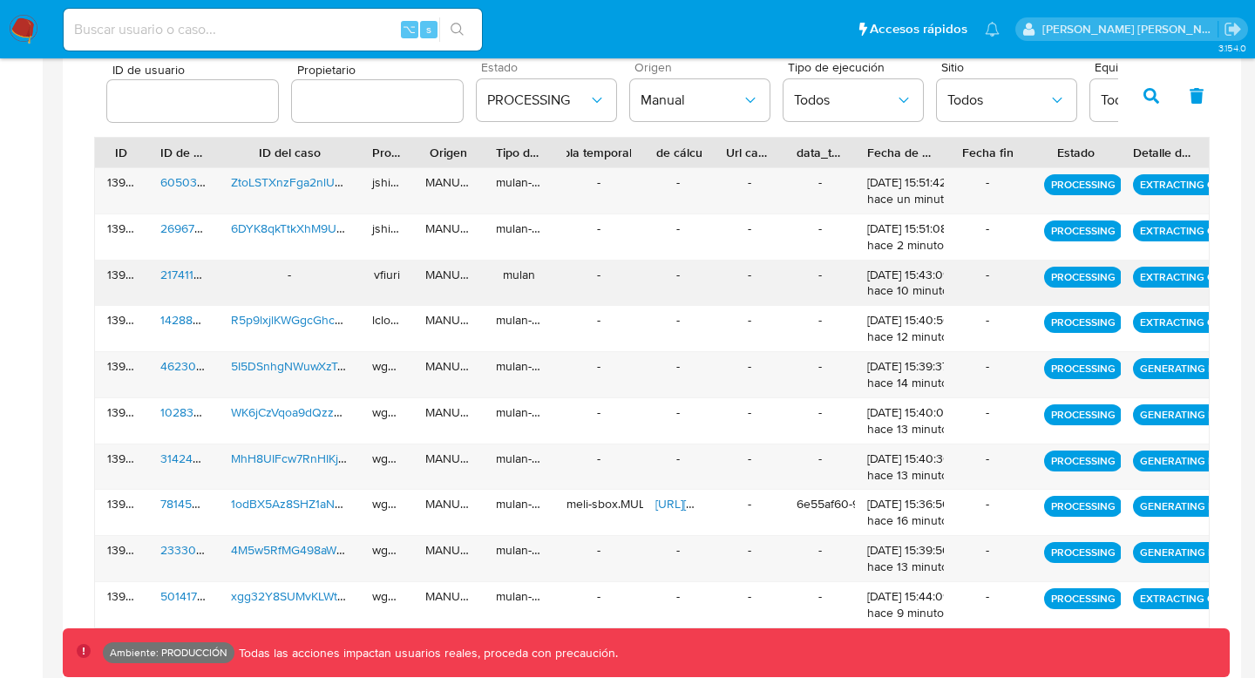
scroll to position [621, 0]
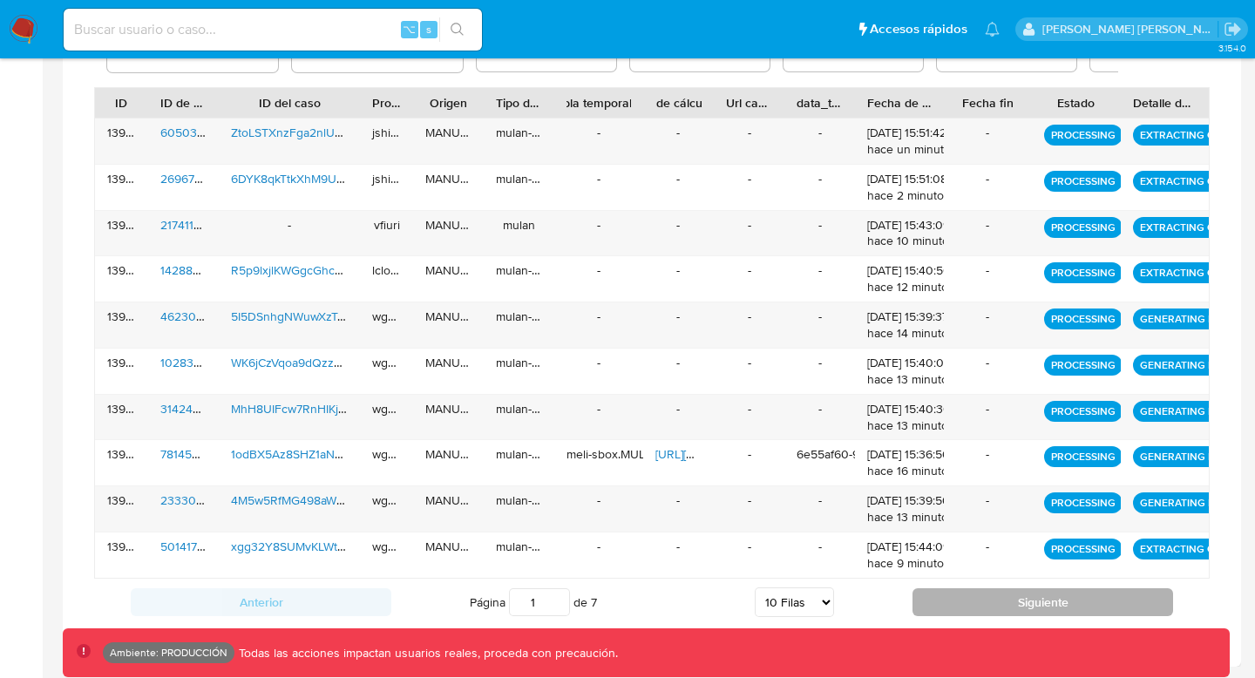
click at [972, 552] on button "Siguiente" at bounding box center [1043, 602] width 261 height 28
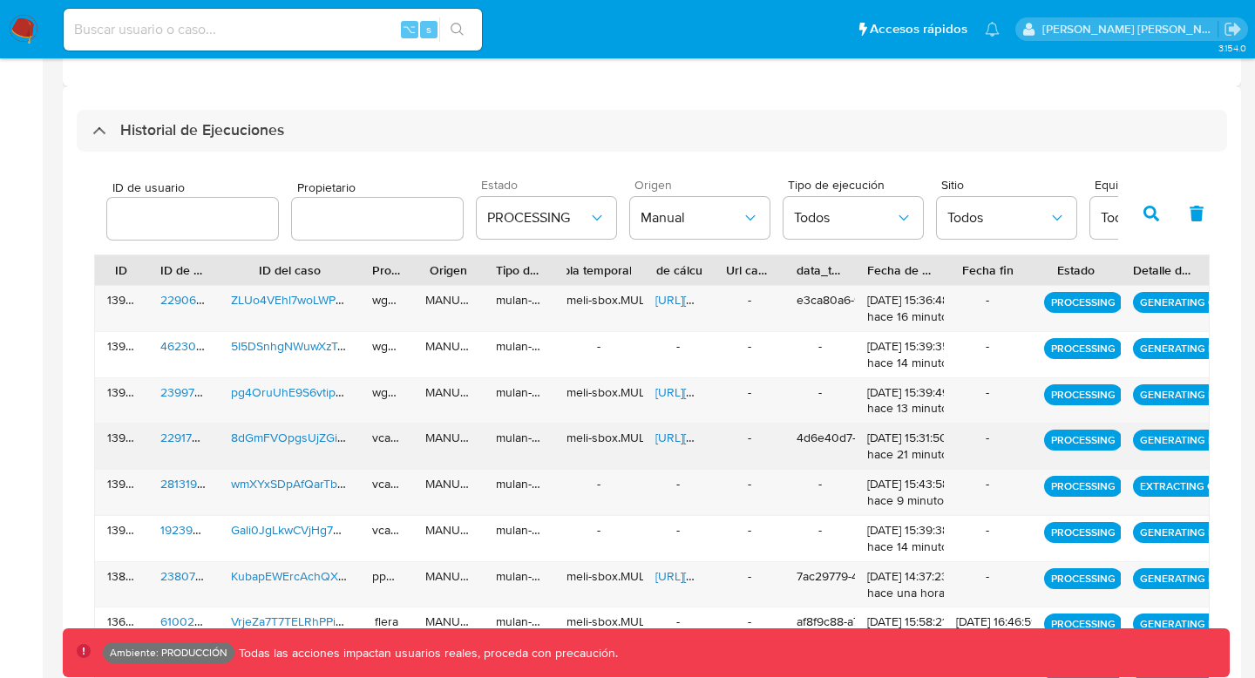
scroll to position [404, 0]
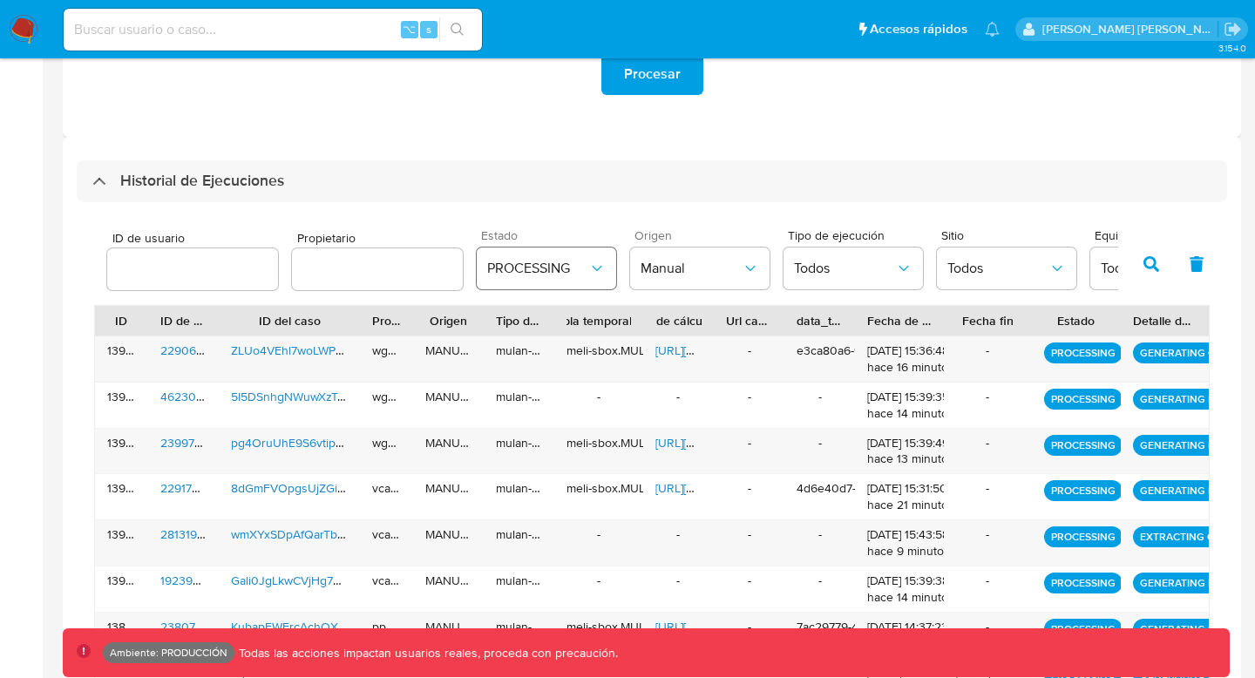
click at [557, 265] on span "PROCESSING" at bounding box center [537, 268] width 101 height 17
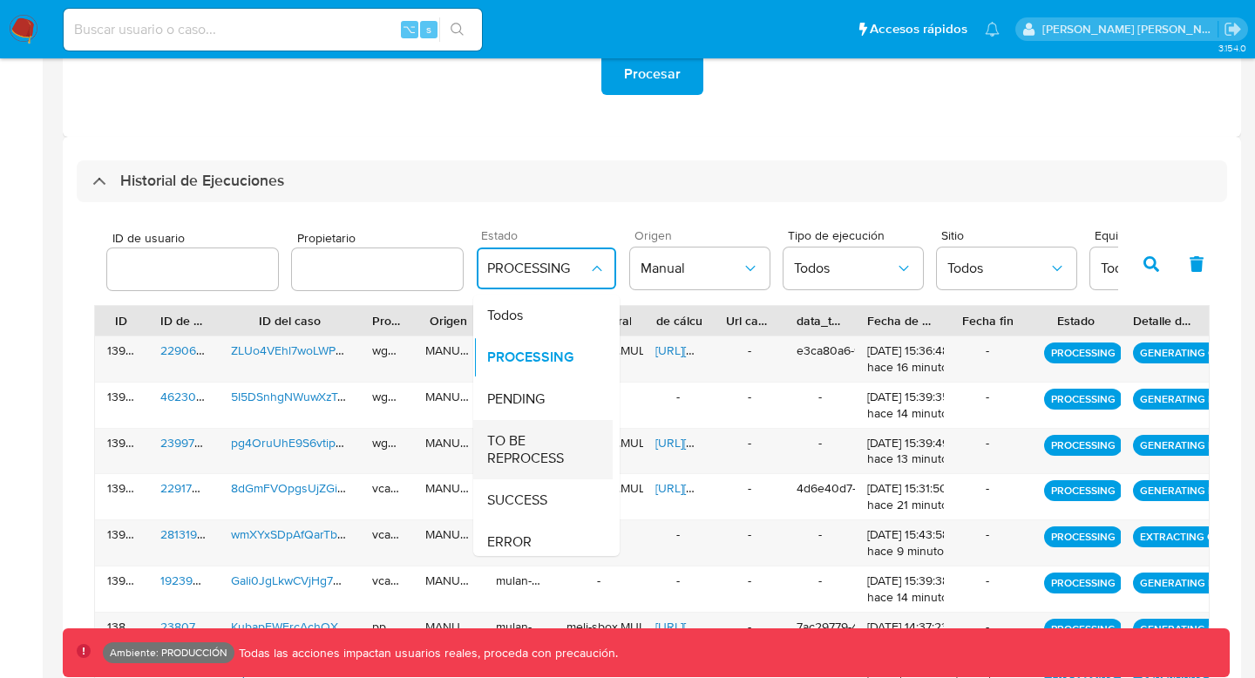
click at [534, 448] on span "TO BE REPROCESS" at bounding box center [537, 449] width 101 height 35
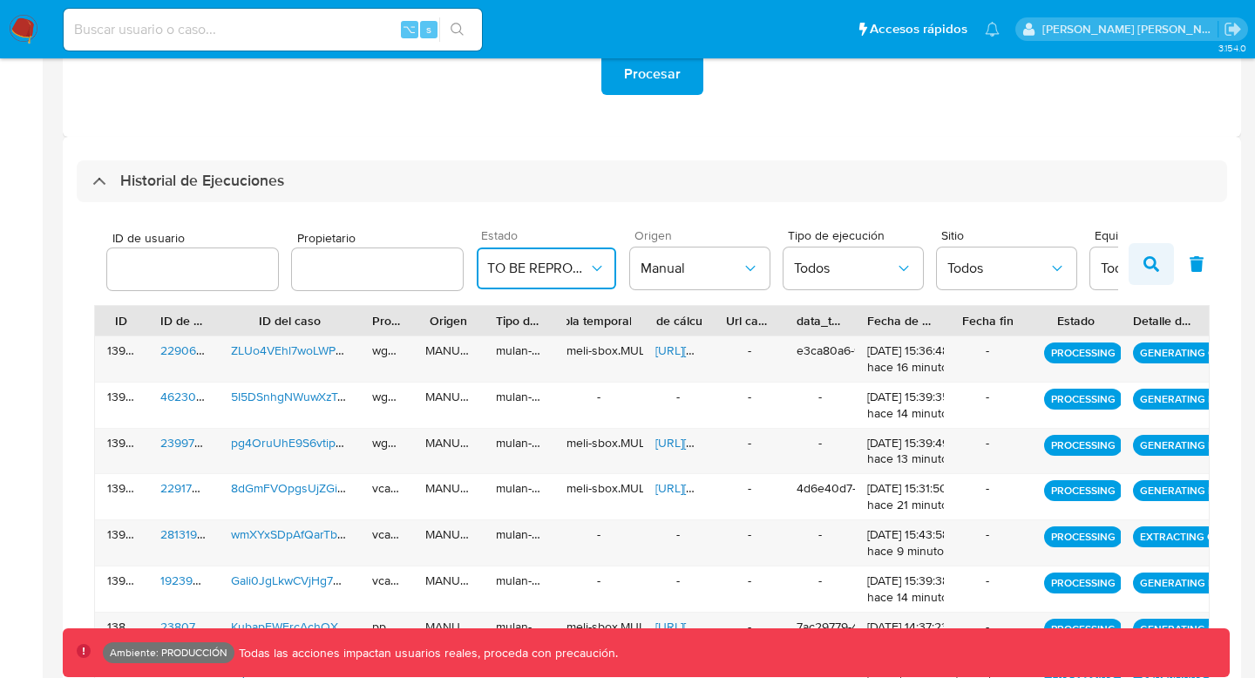
click at [1045, 266] on icon "button" at bounding box center [1152, 264] width 16 height 16
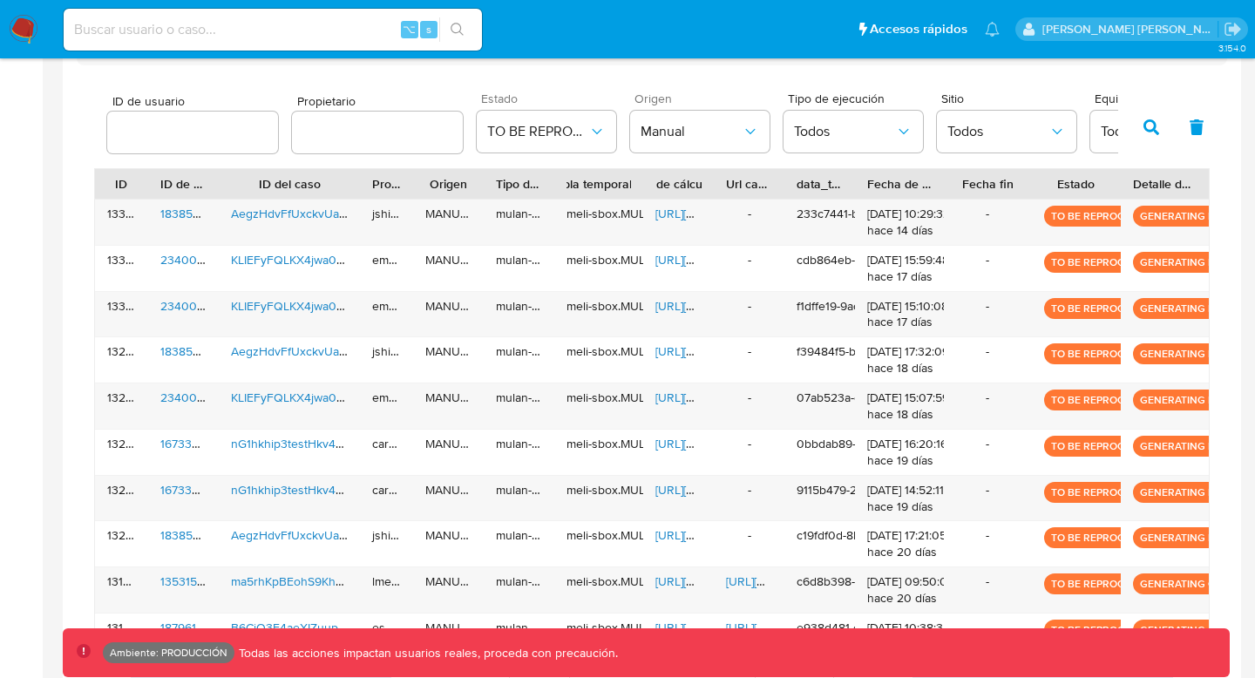
scroll to position [621, 0]
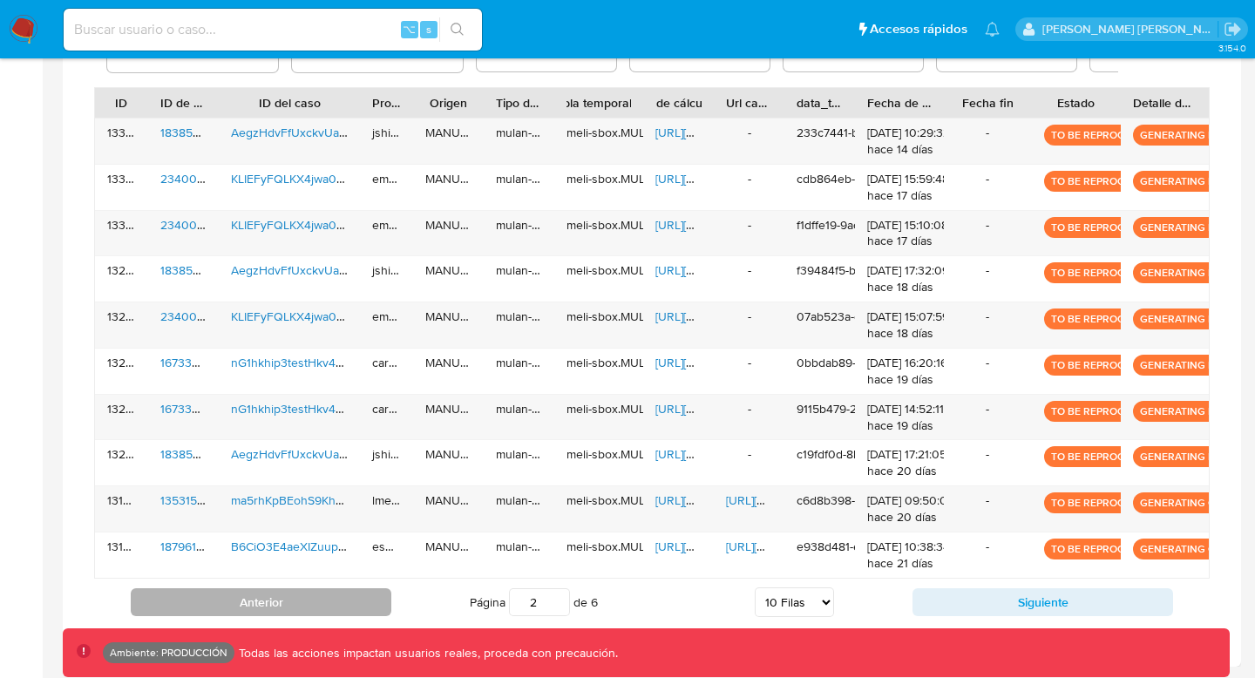
click at [308, 552] on button "Anterior" at bounding box center [261, 602] width 261 height 28
type input "1"
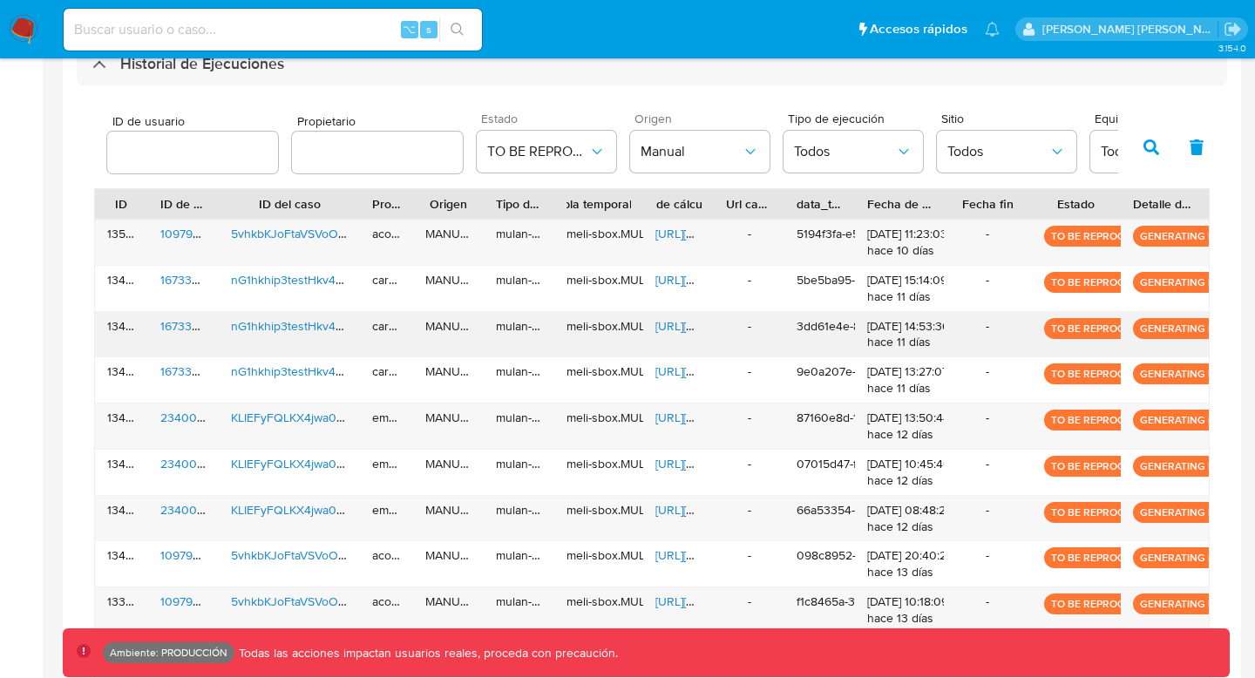
scroll to position [515, 0]
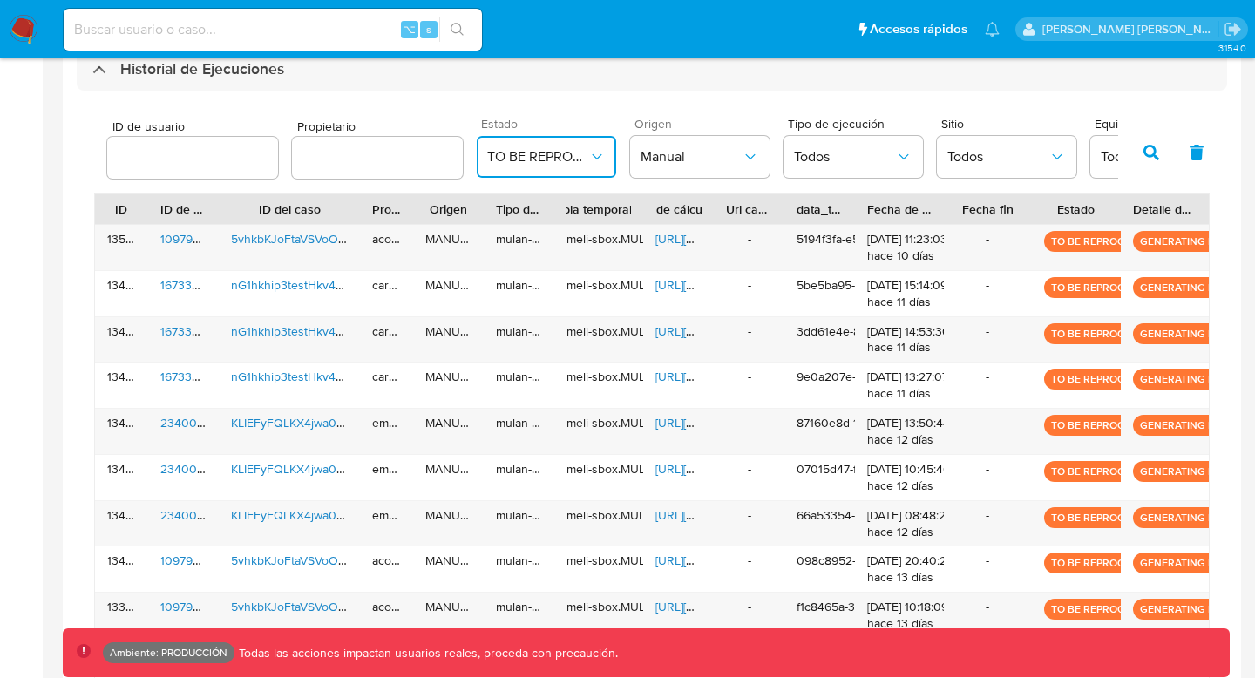
click at [563, 150] on span "TO BE REPROCESS" at bounding box center [537, 156] width 101 height 17
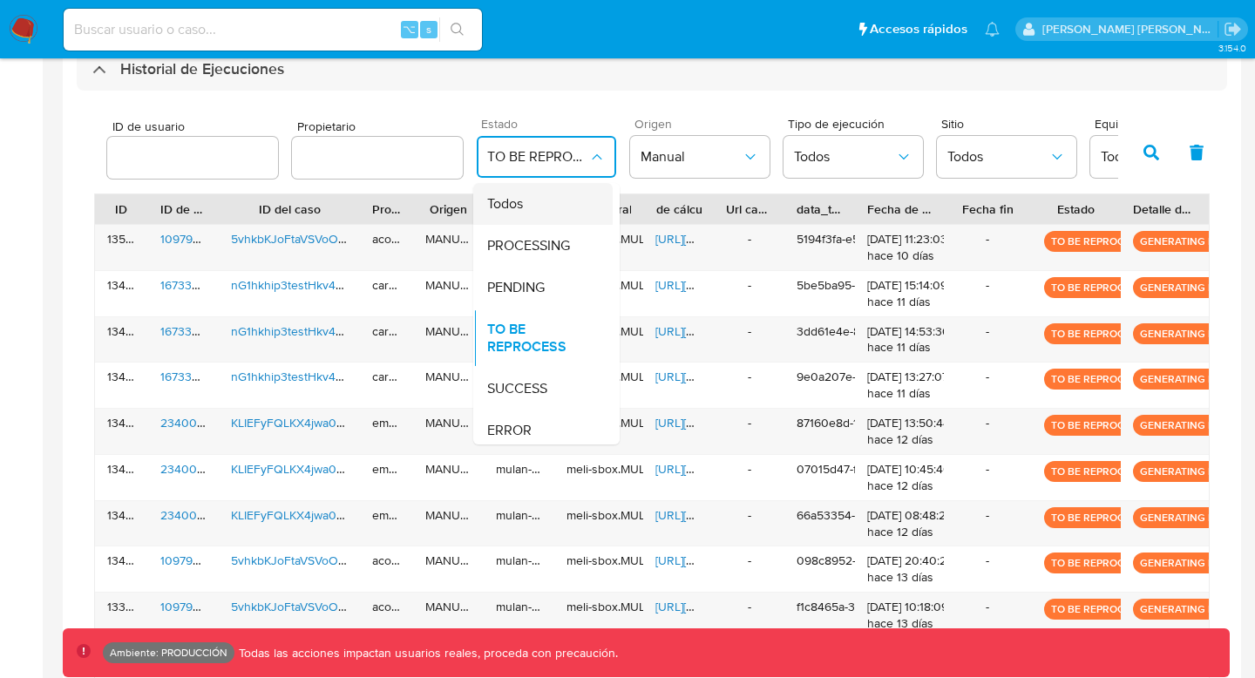
click at [555, 215] on div "Todos" at bounding box center [537, 204] width 101 height 42
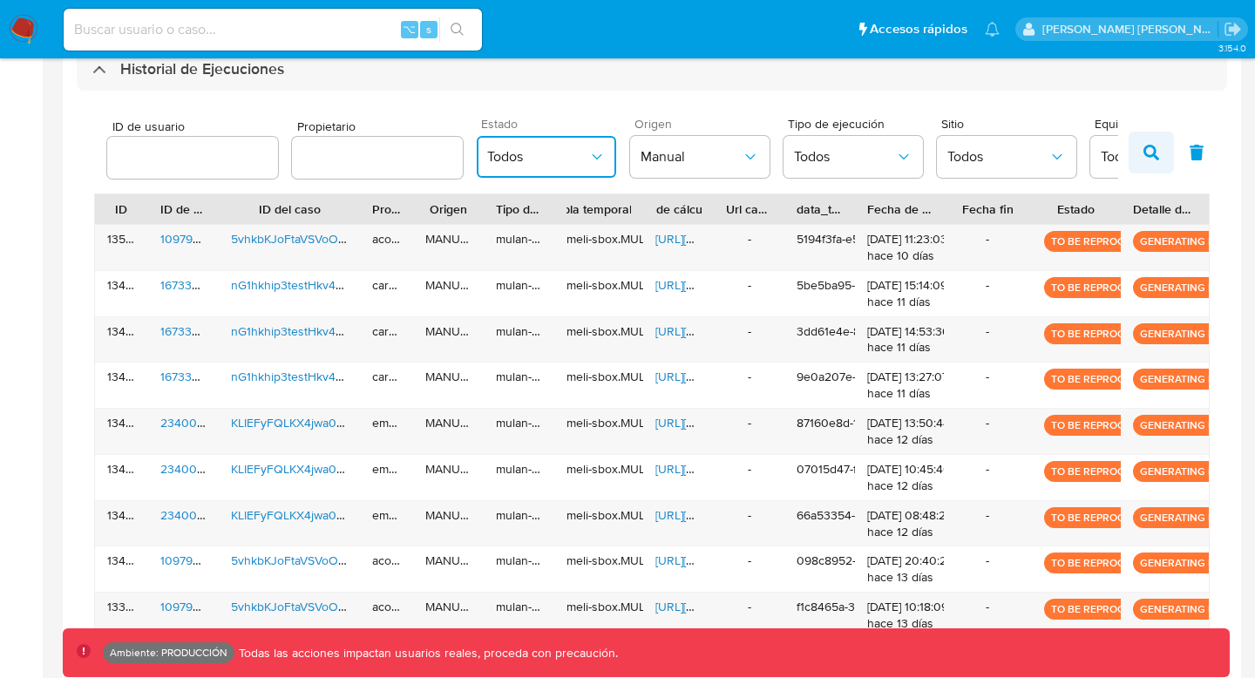
click at [1045, 147] on icon "button" at bounding box center [1152, 153] width 16 height 16
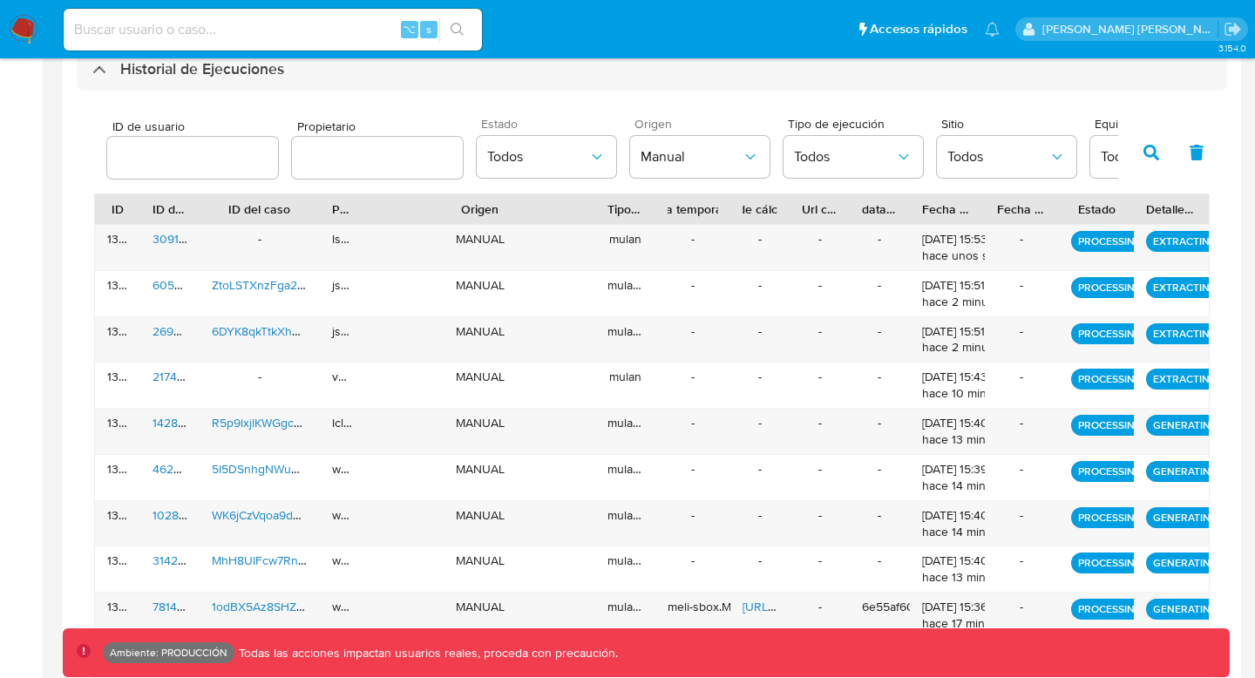
drag, startPoint x: 481, startPoint y: 211, endPoint x: 641, endPoint y: 211, distance: 160.4
click at [641, 211] on div "ID ID de usuario ID del caso Propietario Origen Tipo de ejecución Tabla tempora…" at bounding box center [652, 209] width 1114 height 30
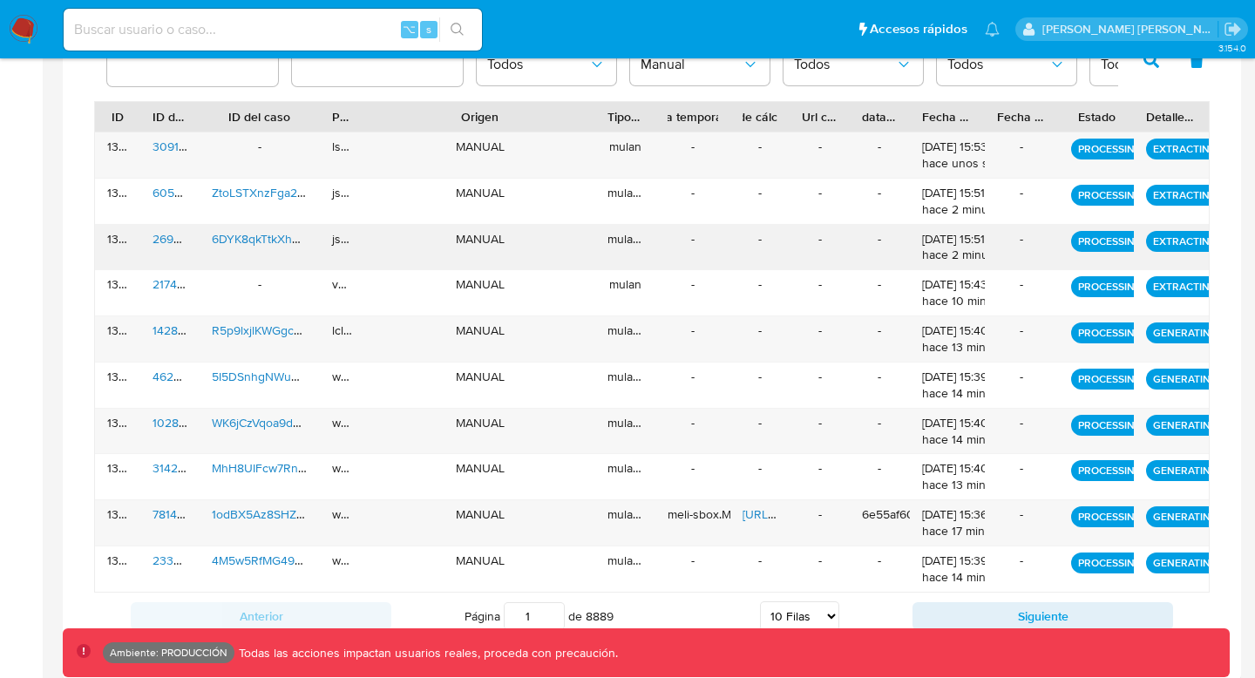
scroll to position [613, 0]
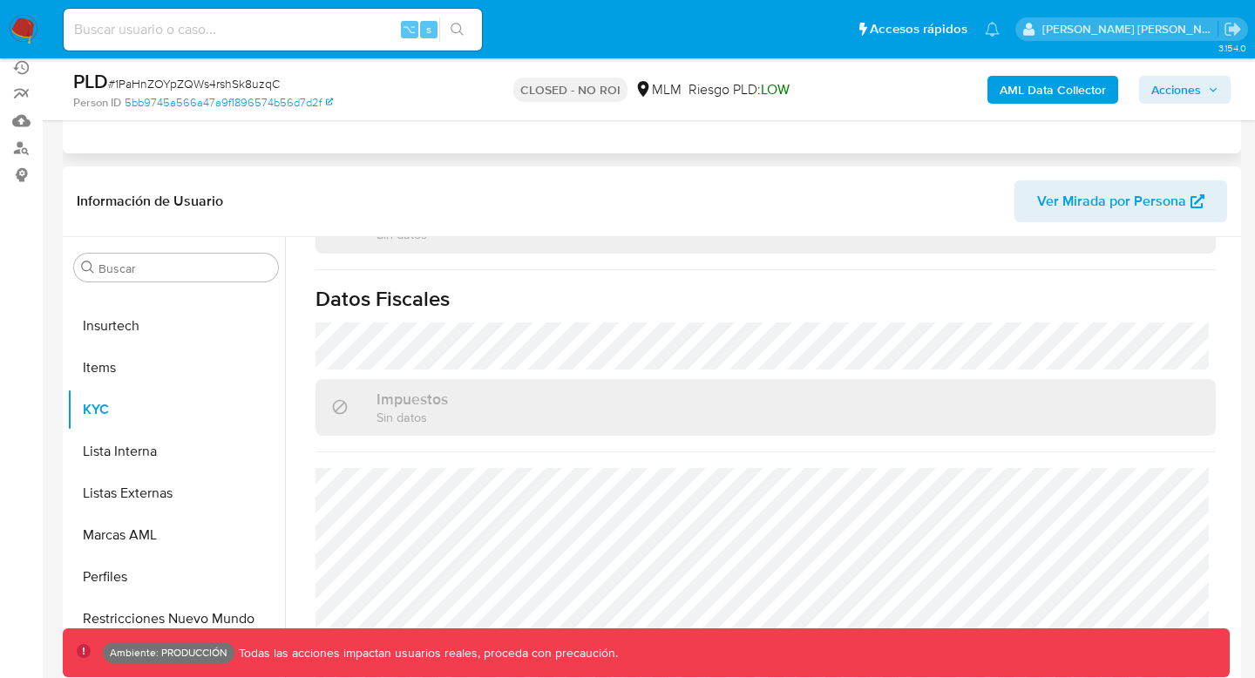
scroll to position [684, 0]
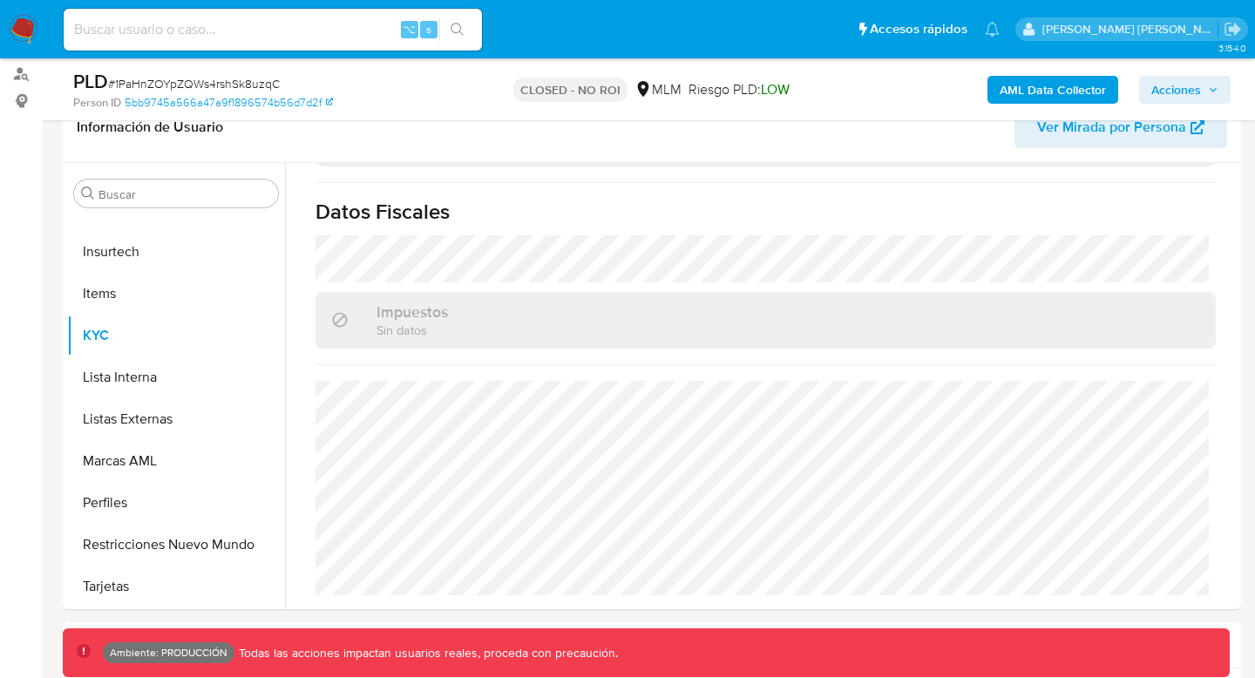
select select "10"
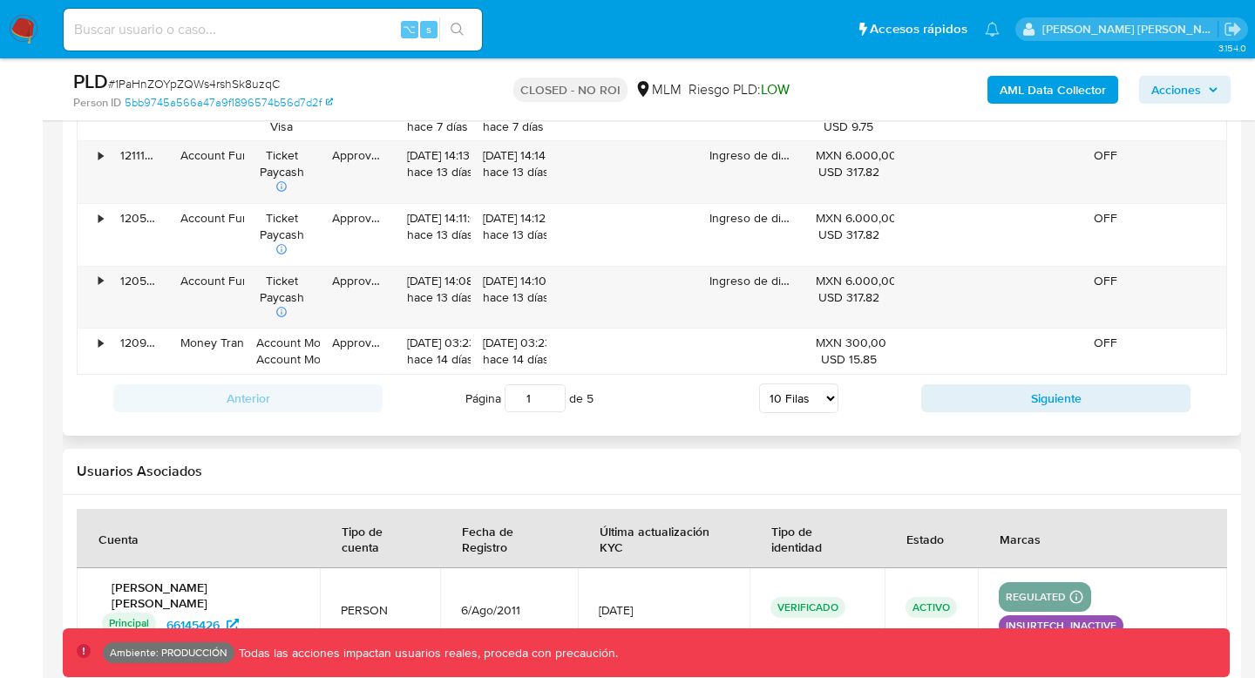
scroll to position [2307, 0]
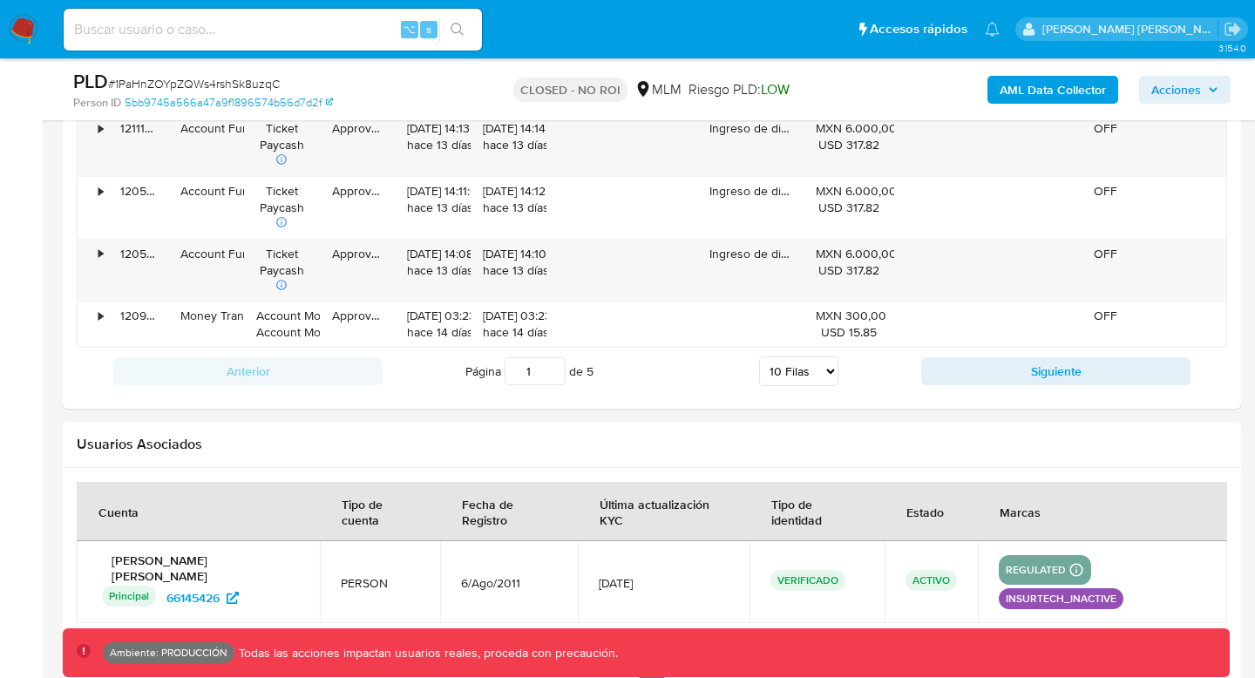
click at [12, 36] on img at bounding box center [24, 30] width 30 height 30
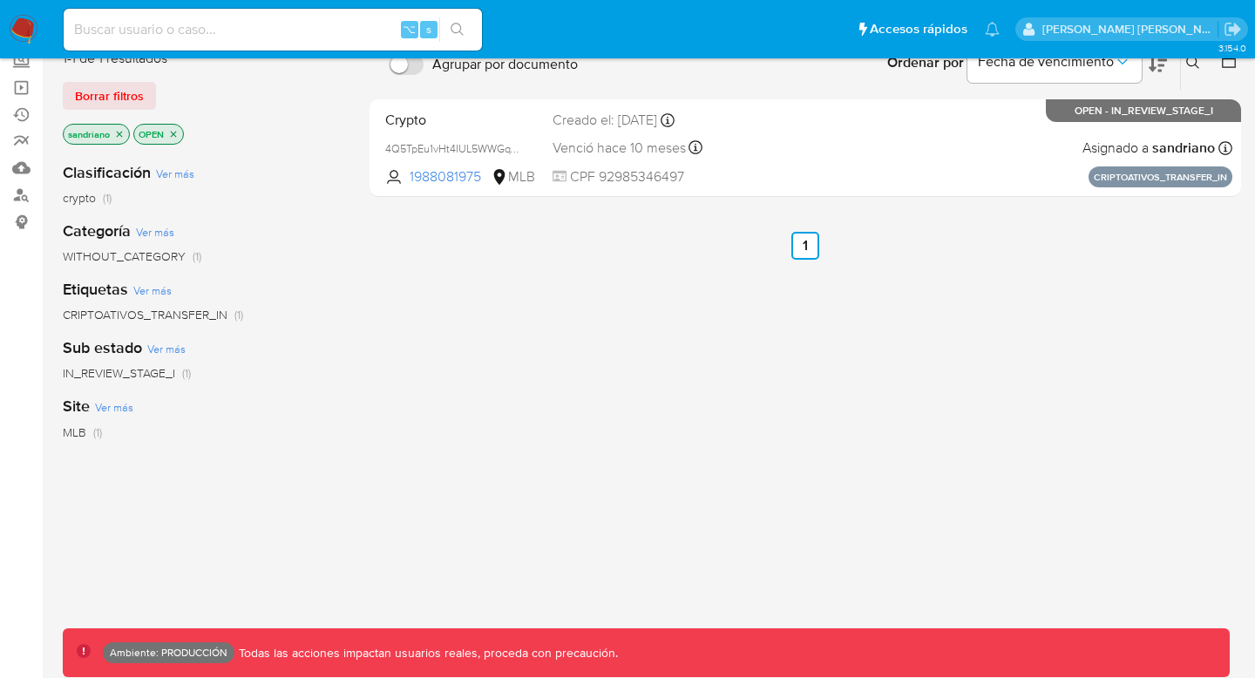
scroll to position [193, 0]
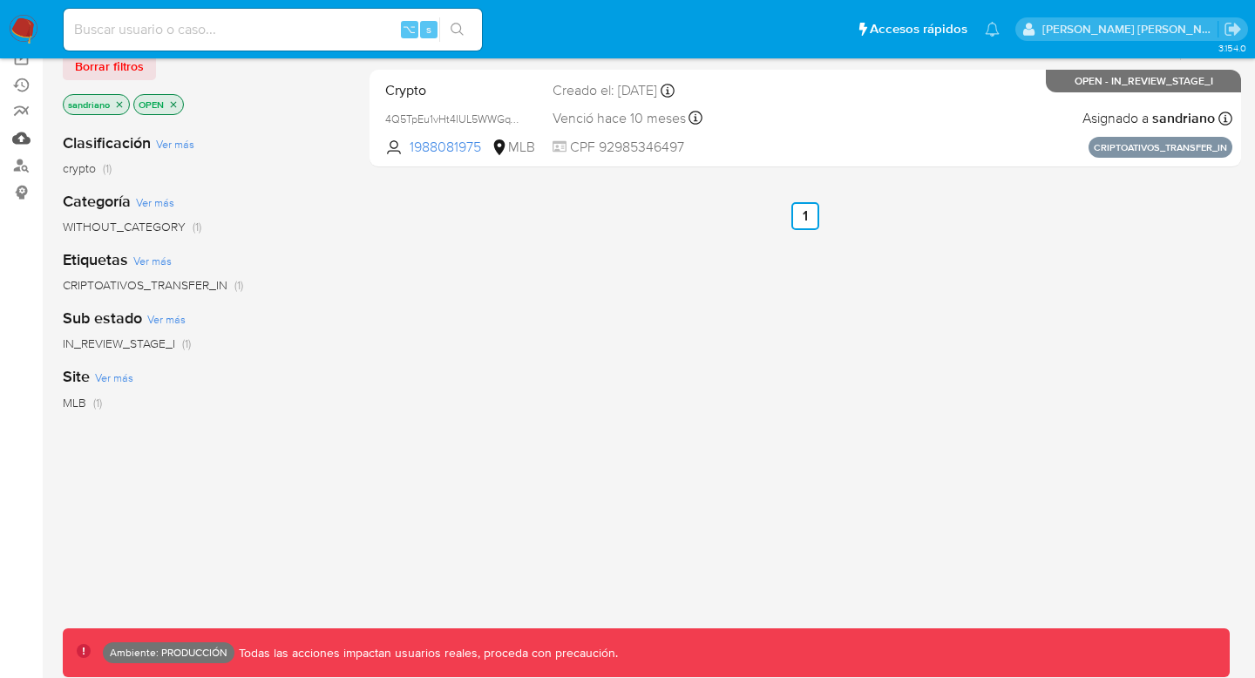
click at [16, 137] on link "Mulan" at bounding box center [103, 138] width 207 height 27
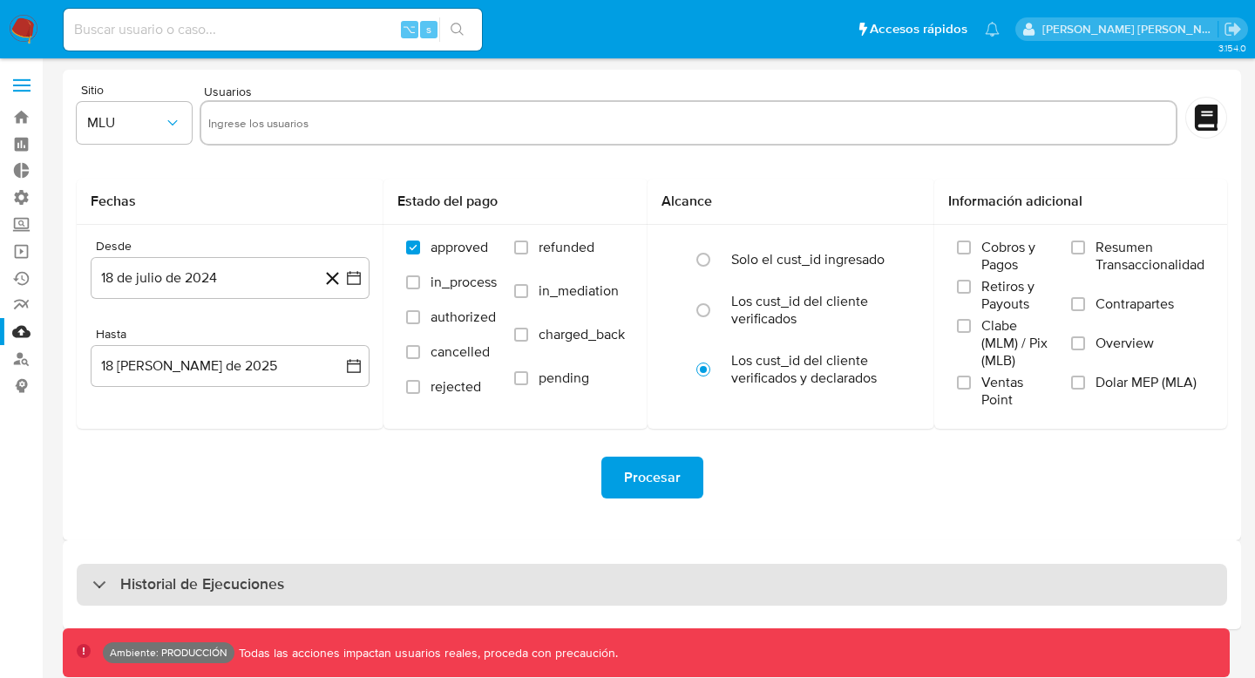
click at [280, 575] on h3 "Historial de Ejecuciones" at bounding box center [202, 584] width 164 height 21
select select "10"
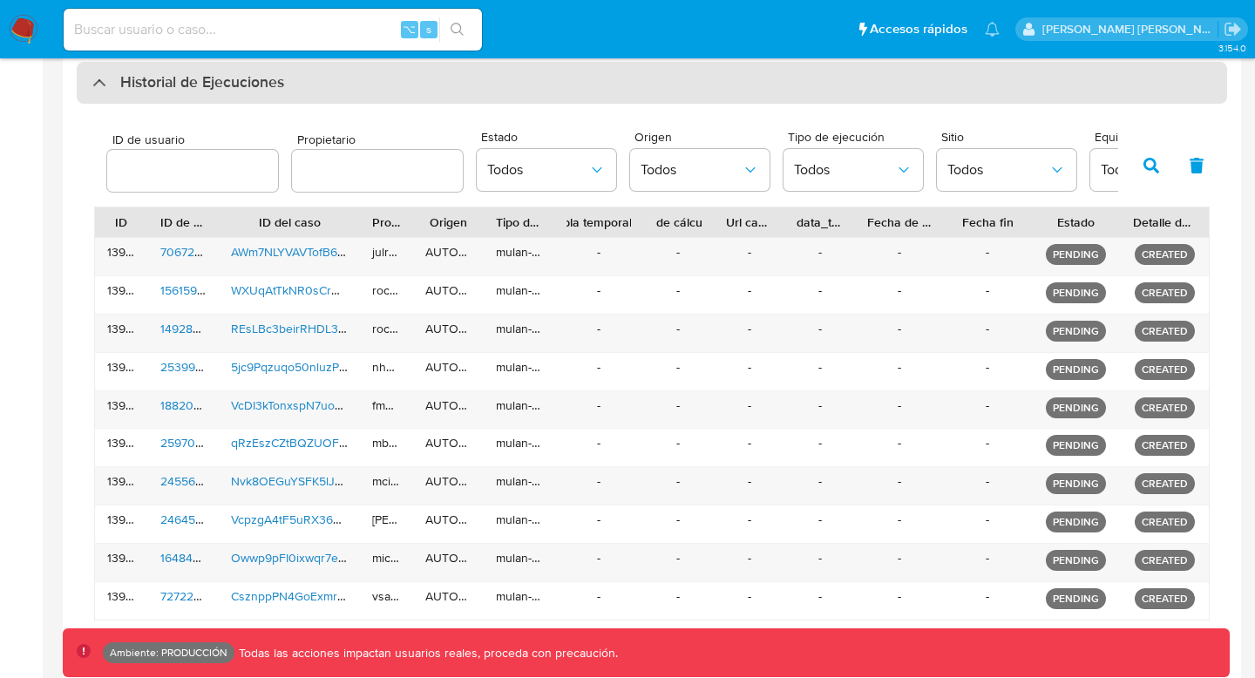
scroll to position [544, 0]
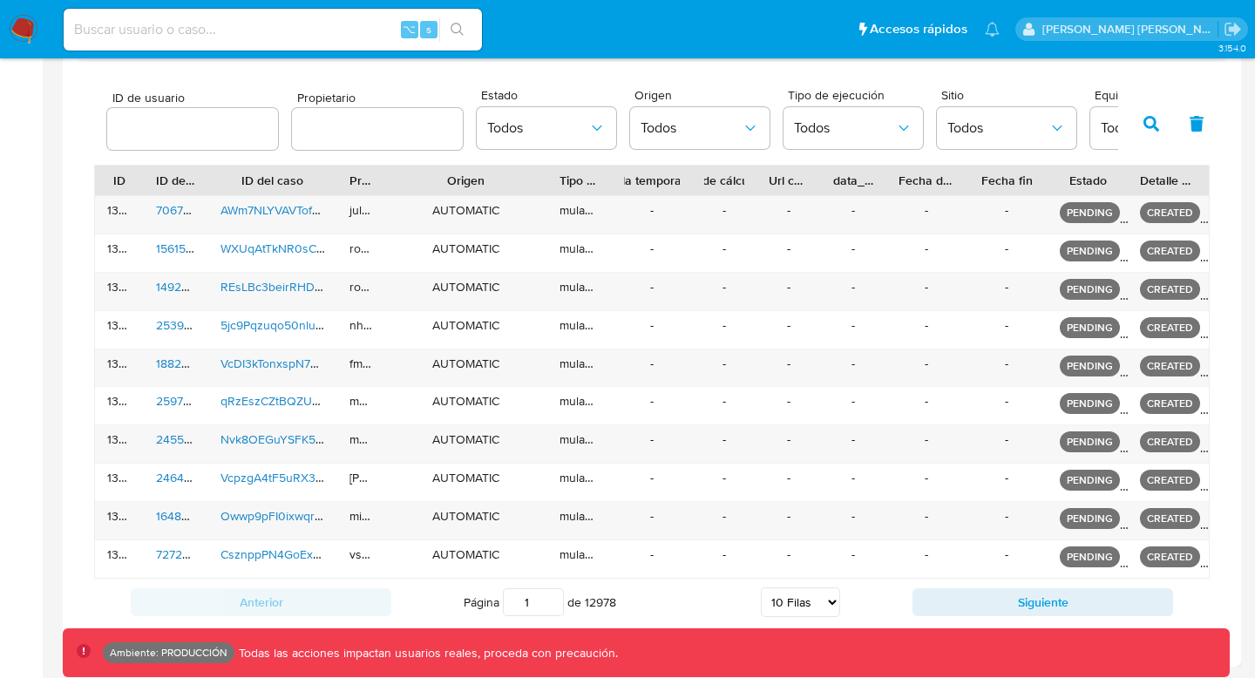
drag, startPoint x: 485, startPoint y: 181, endPoint x: 576, endPoint y: 174, distance: 90.9
click at [576, 174] on div "ID ID de usuario ID del caso Propietario Origen Tipo de ejecución Tabla tempora…" at bounding box center [652, 181] width 1114 height 30
click at [579, 139] on button "Todos" at bounding box center [546, 128] width 139 height 42
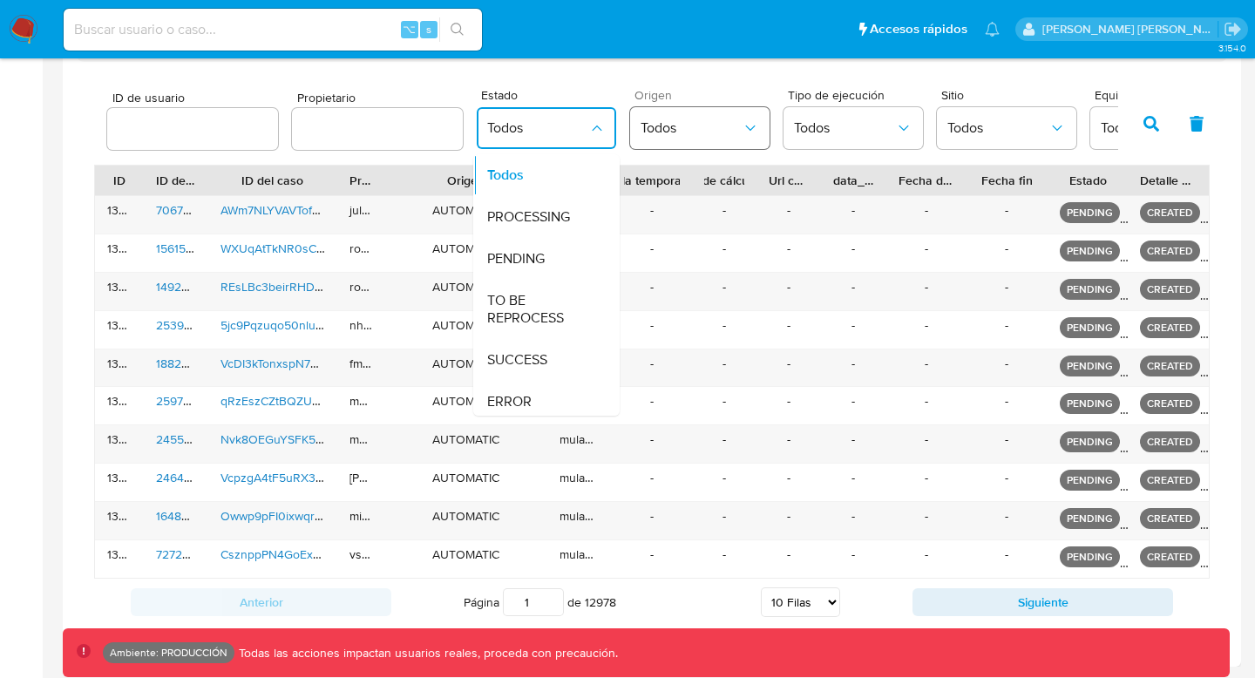
click at [697, 133] on span "Todos" at bounding box center [691, 127] width 101 height 17
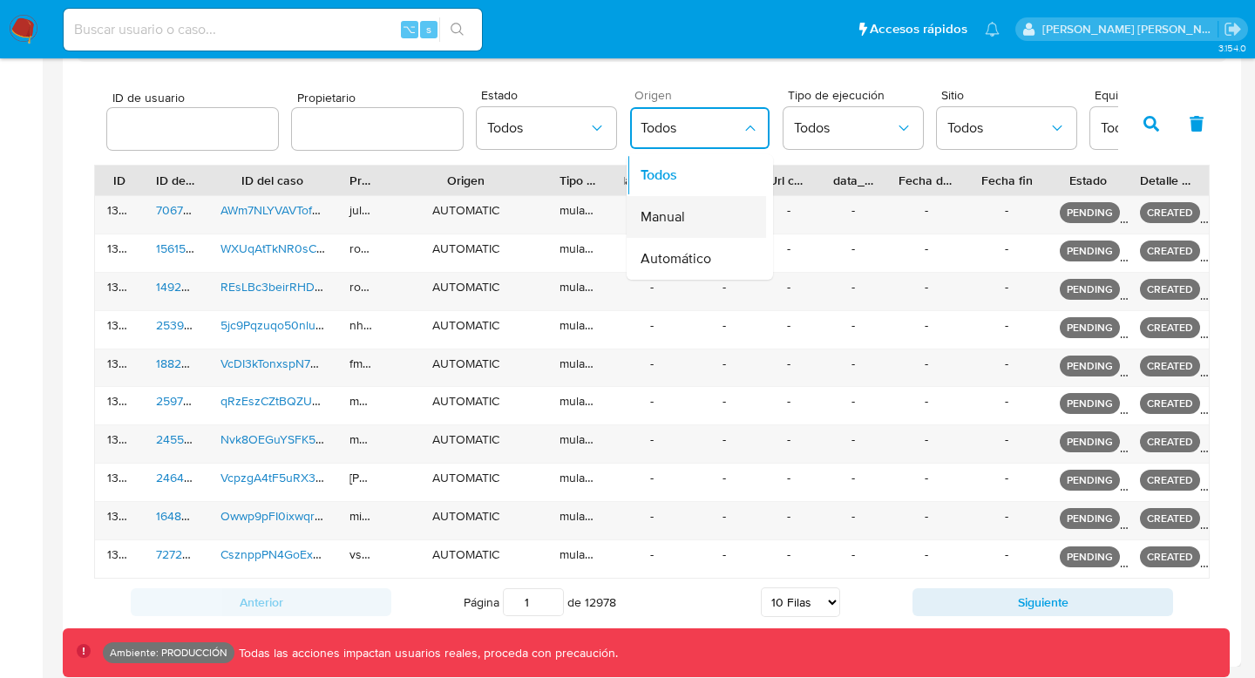
click at [653, 211] on span "Manual" at bounding box center [663, 216] width 44 height 17
click at [1153, 113] on button "button" at bounding box center [1151, 124] width 45 height 42
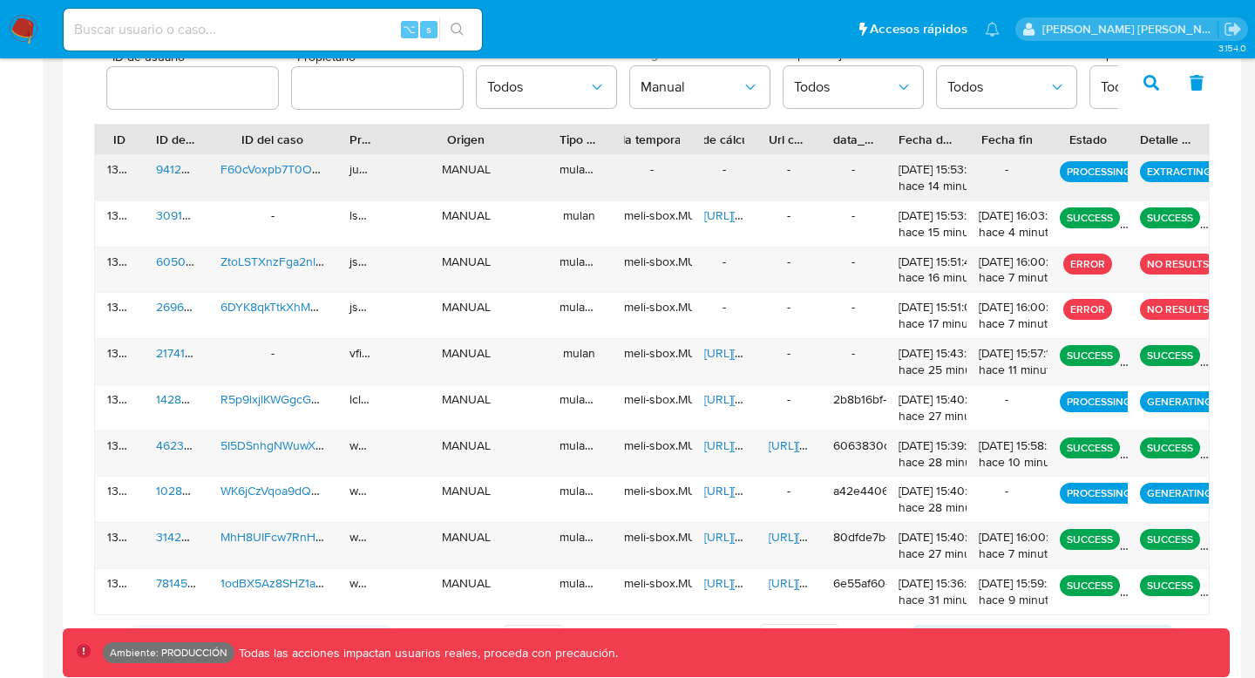
scroll to position [621, 0]
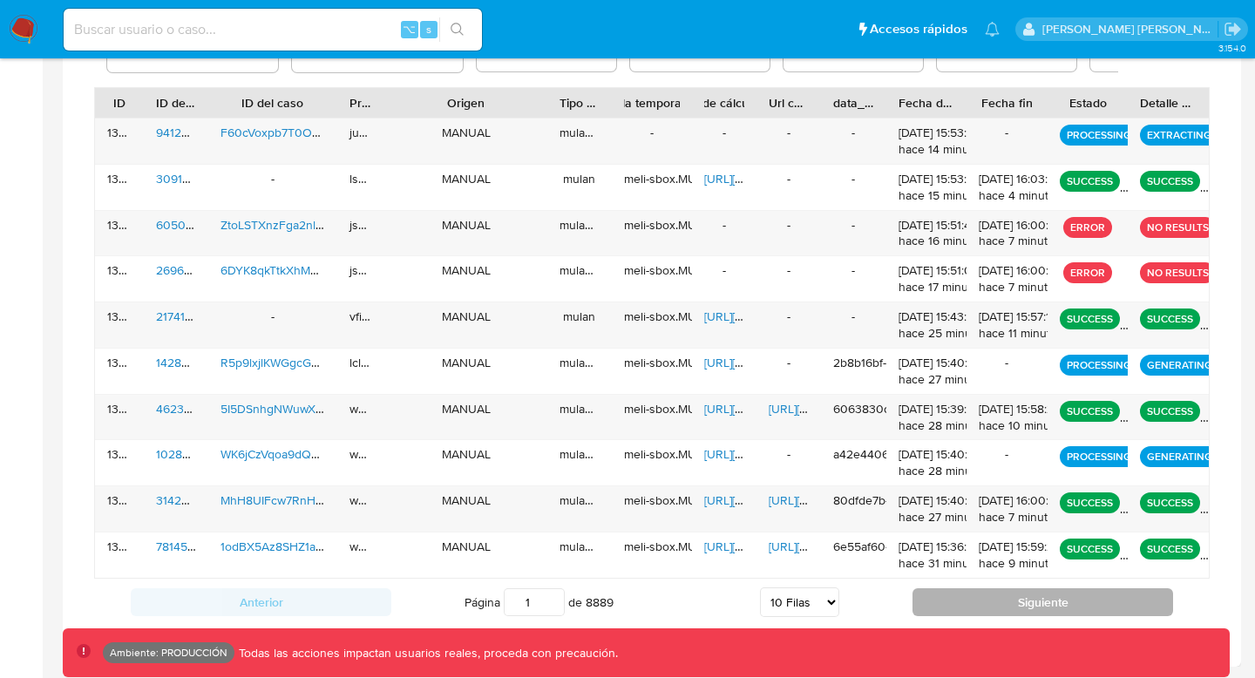
click at [994, 595] on button "Siguiente" at bounding box center [1043, 602] width 261 height 28
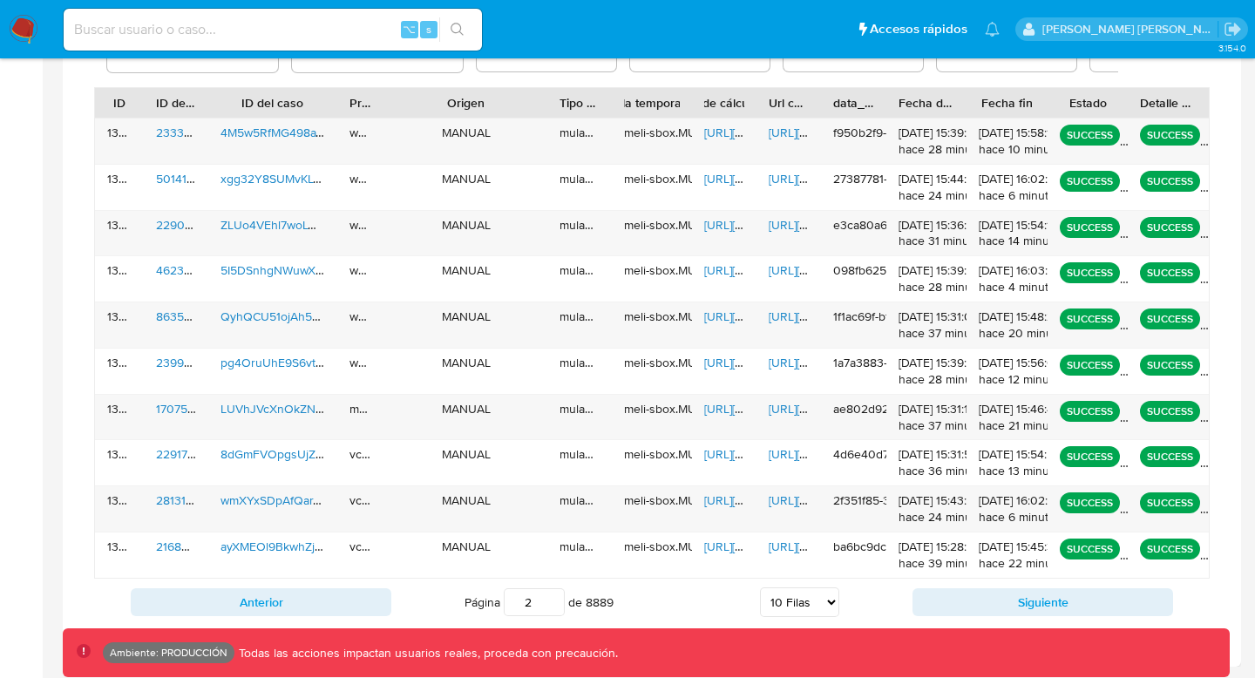
click at [967, 619] on div "Anterior Página 2 de 8889 5 Filas 10 Filas 20 Filas 25 Filas 50 Filas 100 Filas…" at bounding box center [652, 602] width 1116 height 47
click at [974, 608] on button "Siguiente" at bounding box center [1043, 602] width 261 height 28
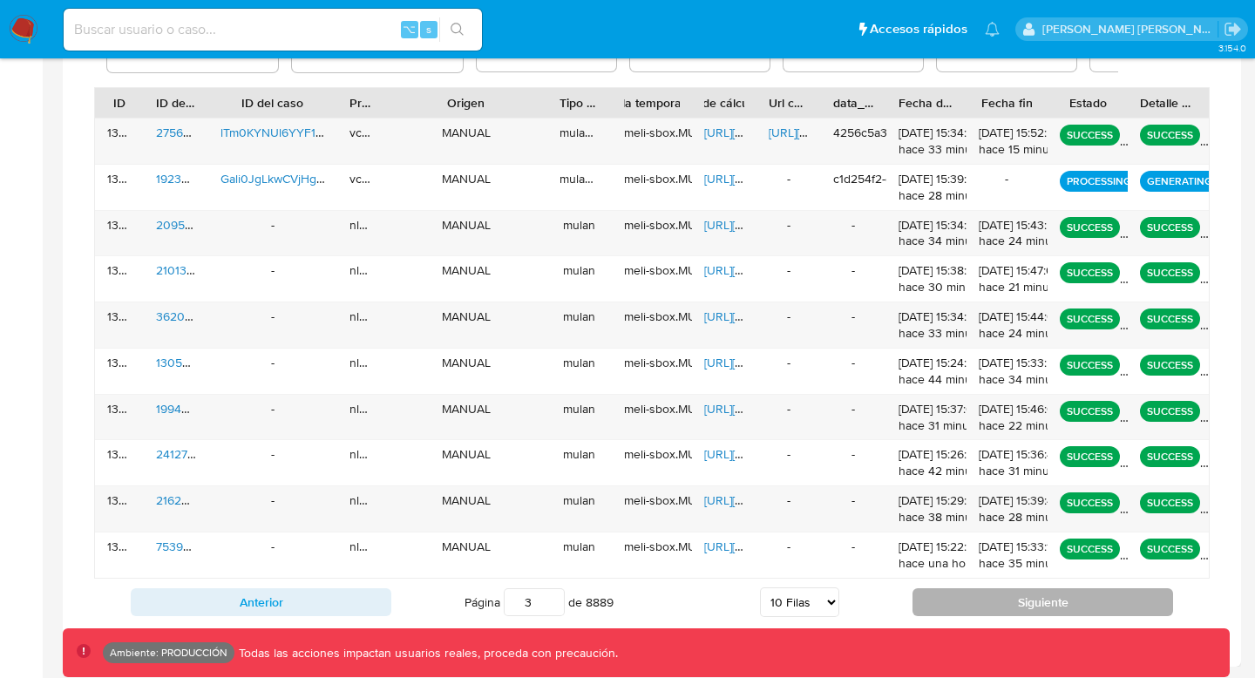
click at [972, 607] on button "Siguiente" at bounding box center [1043, 602] width 261 height 28
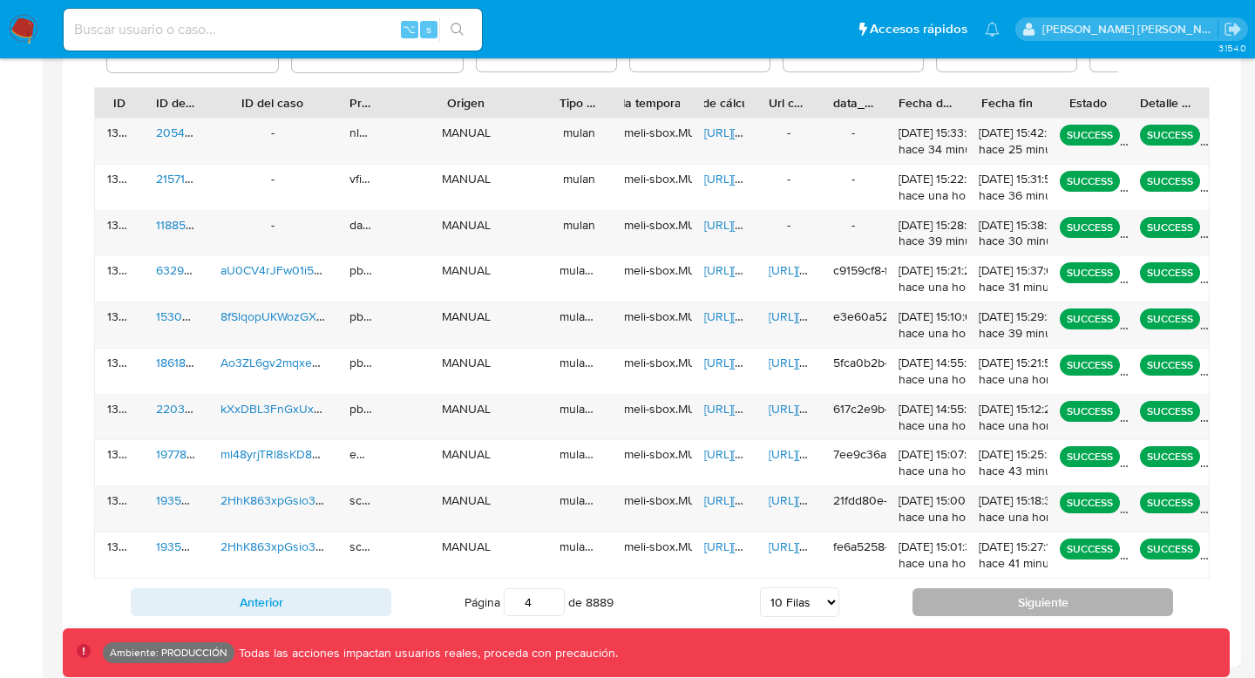
click at [967, 607] on button "Siguiente" at bounding box center [1043, 602] width 261 height 28
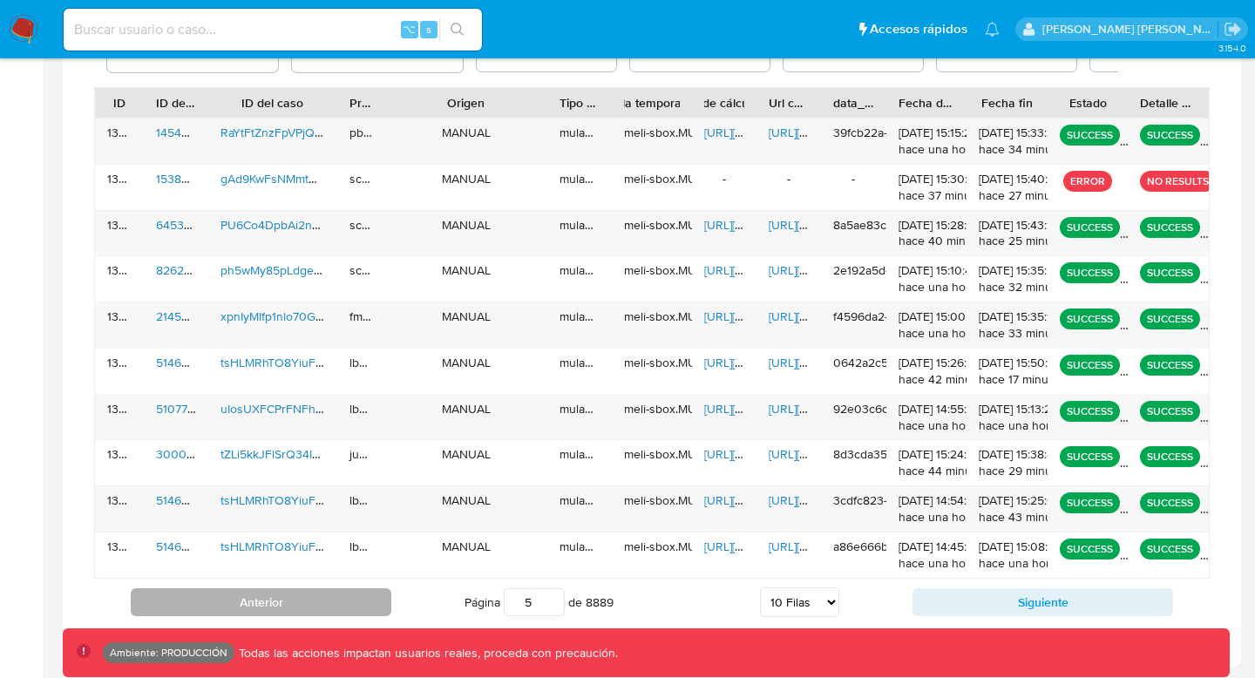
click at [324, 594] on button "Anterior" at bounding box center [261, 602] width 261 height 28
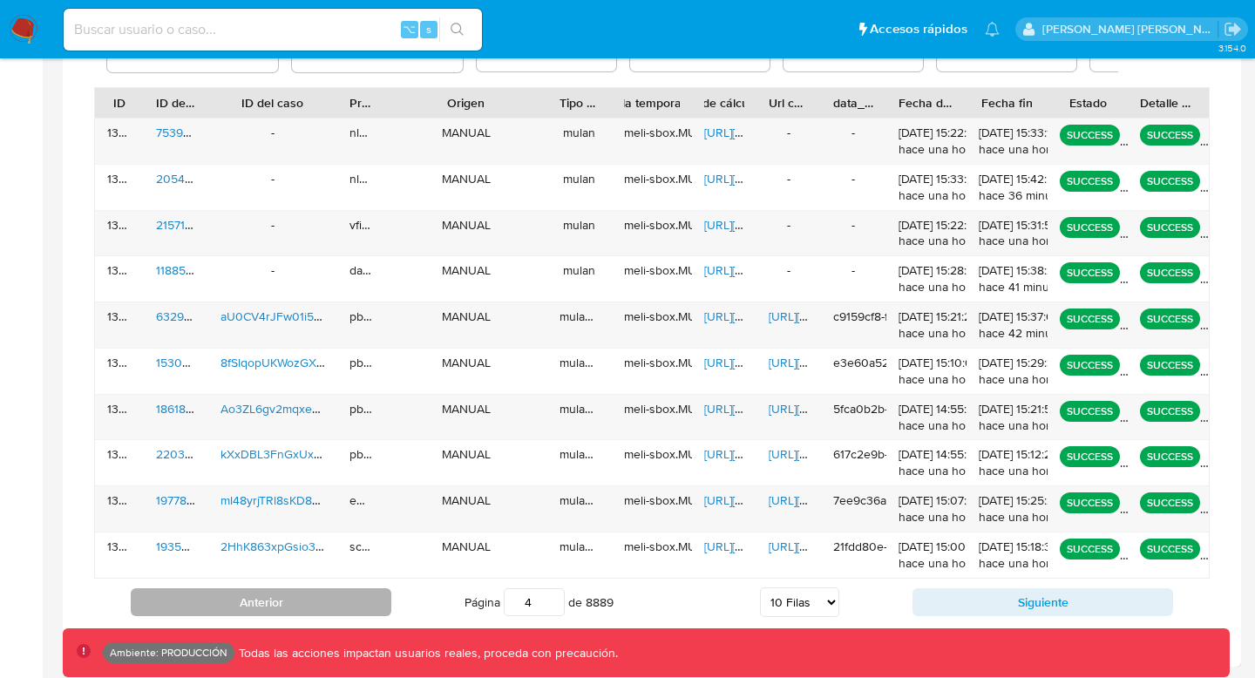
click at [325, 599] on button "Anterior" at bounding box center [261, 602] width 261 height 28
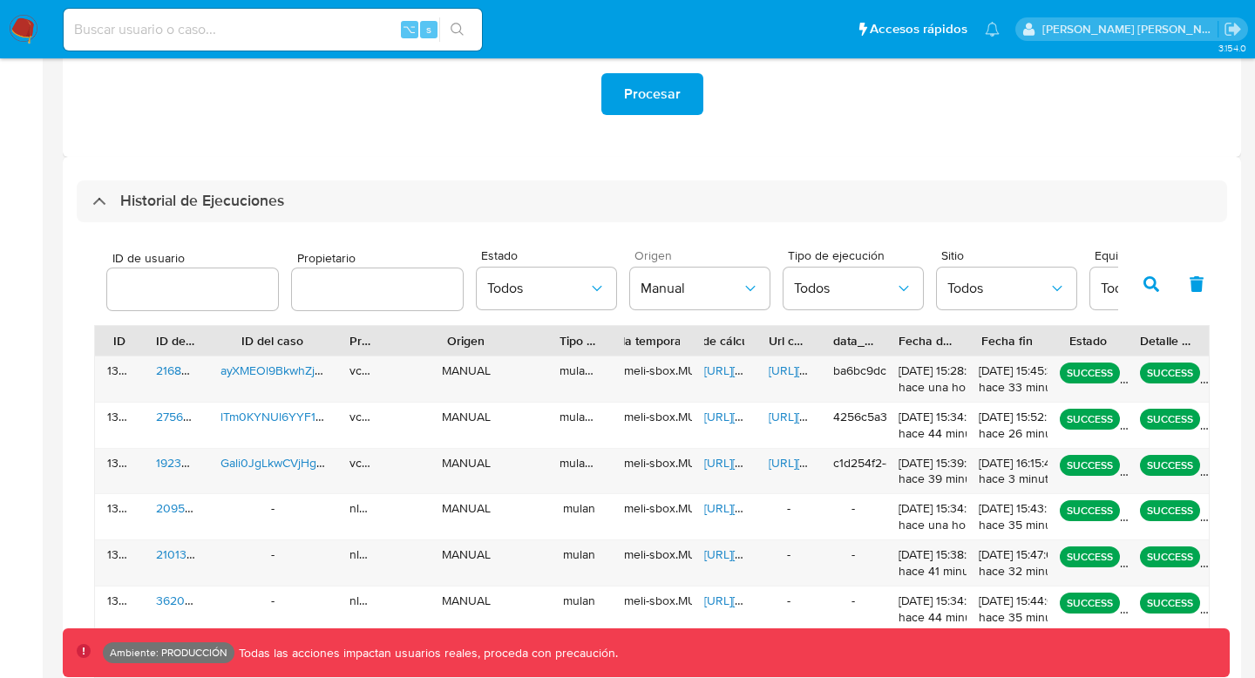
scroll to position [367, 0]
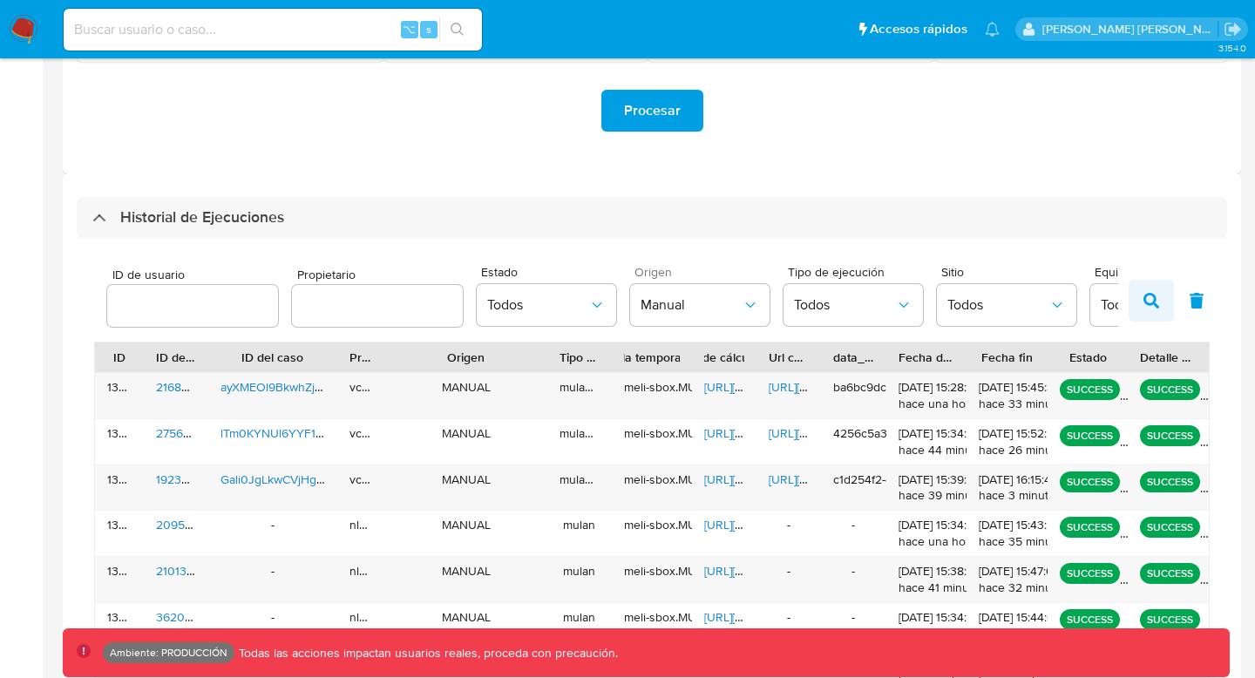
click at [1165, 303] on button "button" at bounding box center [1151, 301] width 45 height 42
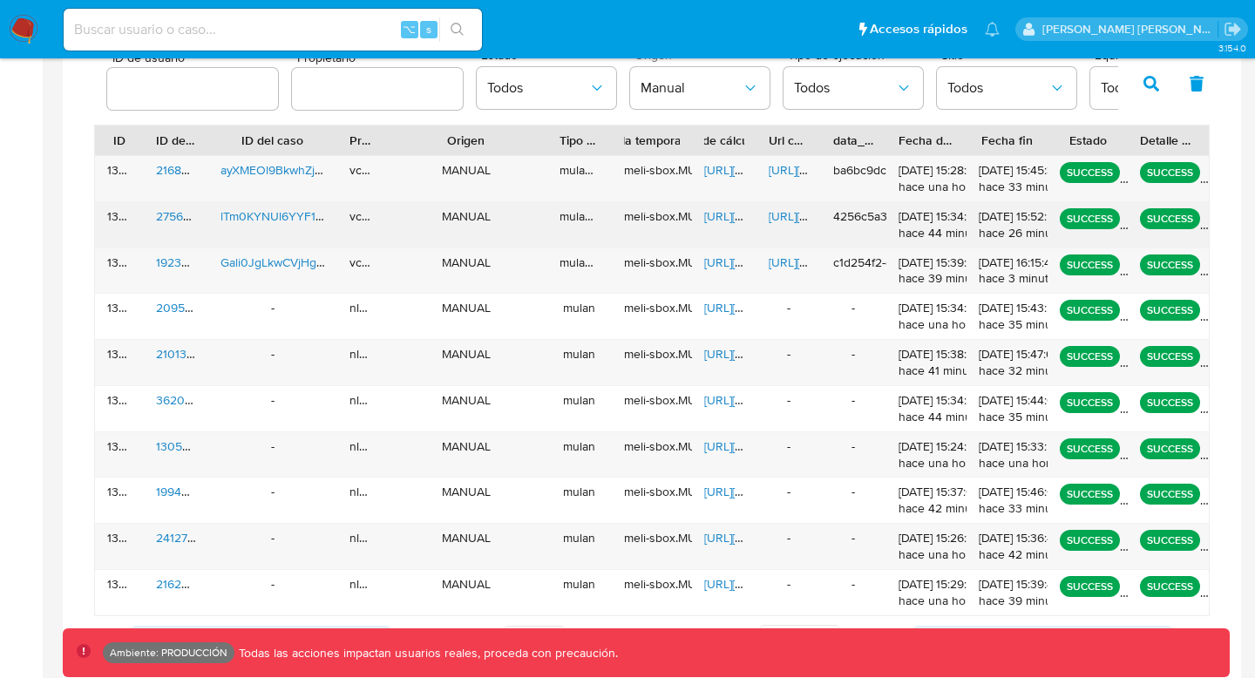
scroll to position [621, 0]
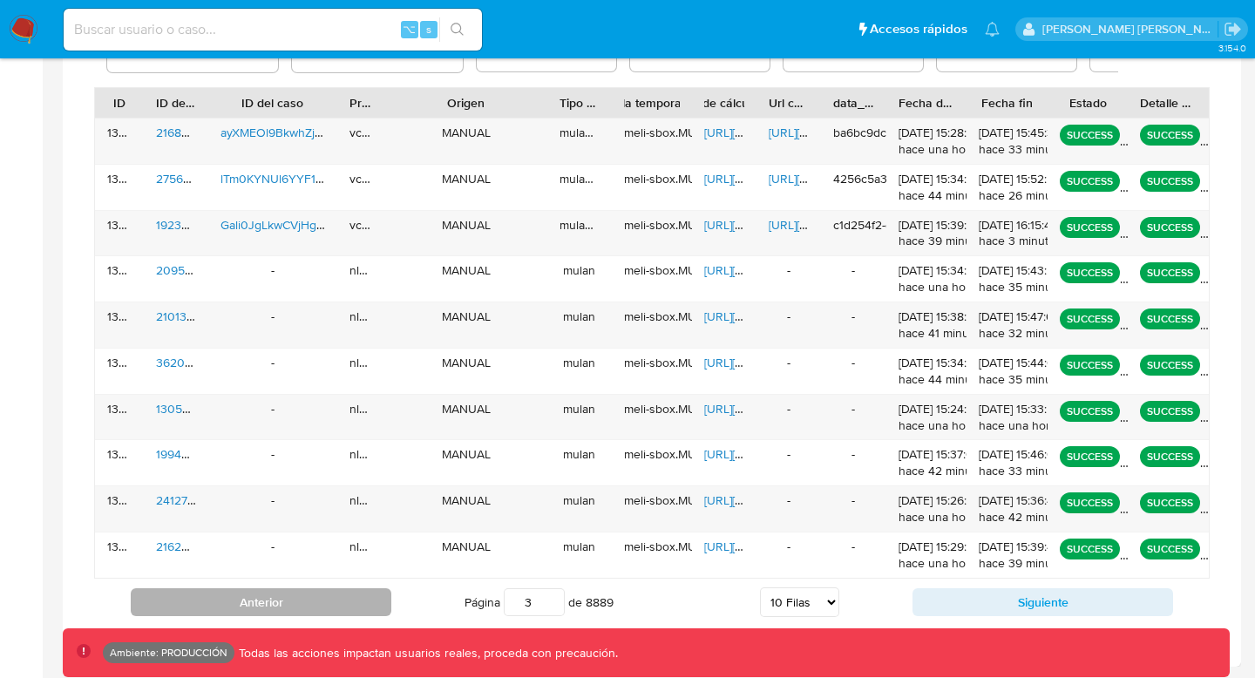
click at [216, 606] on button "Anterior" at bounding box center [261, 602] width 261 height 28
type input "2"
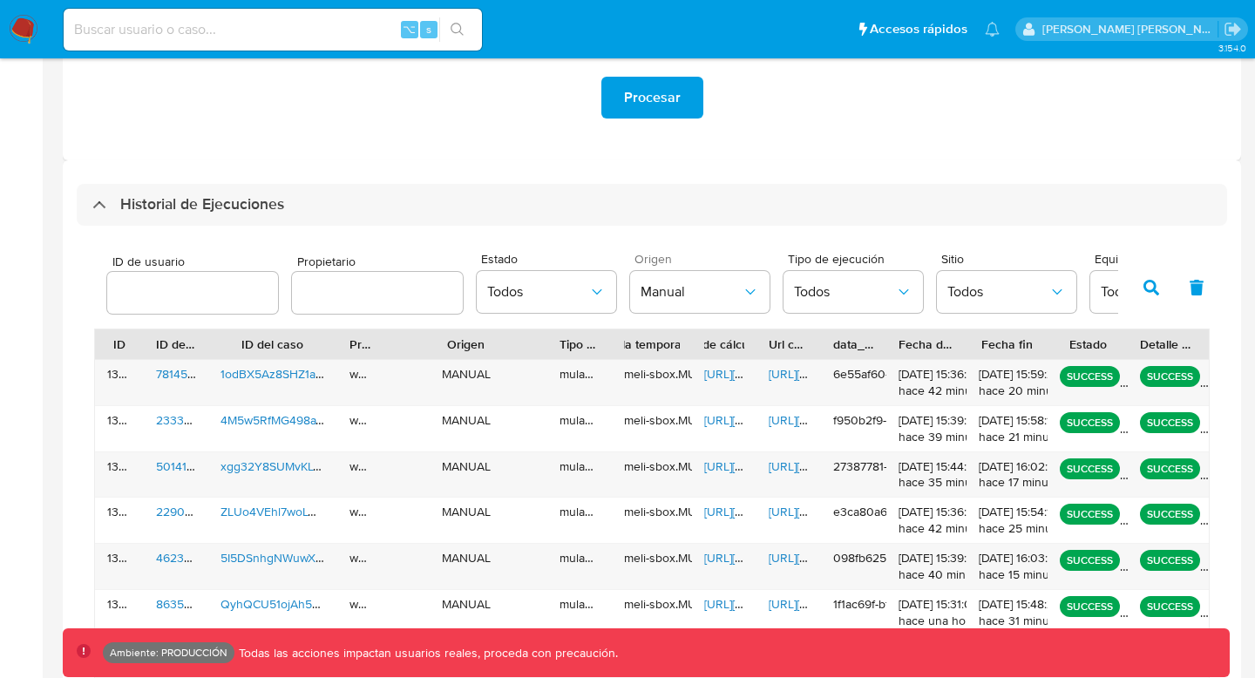
scroll to position [432, 0]
